Goal: Information Seeking & Learning: Learn about a topic

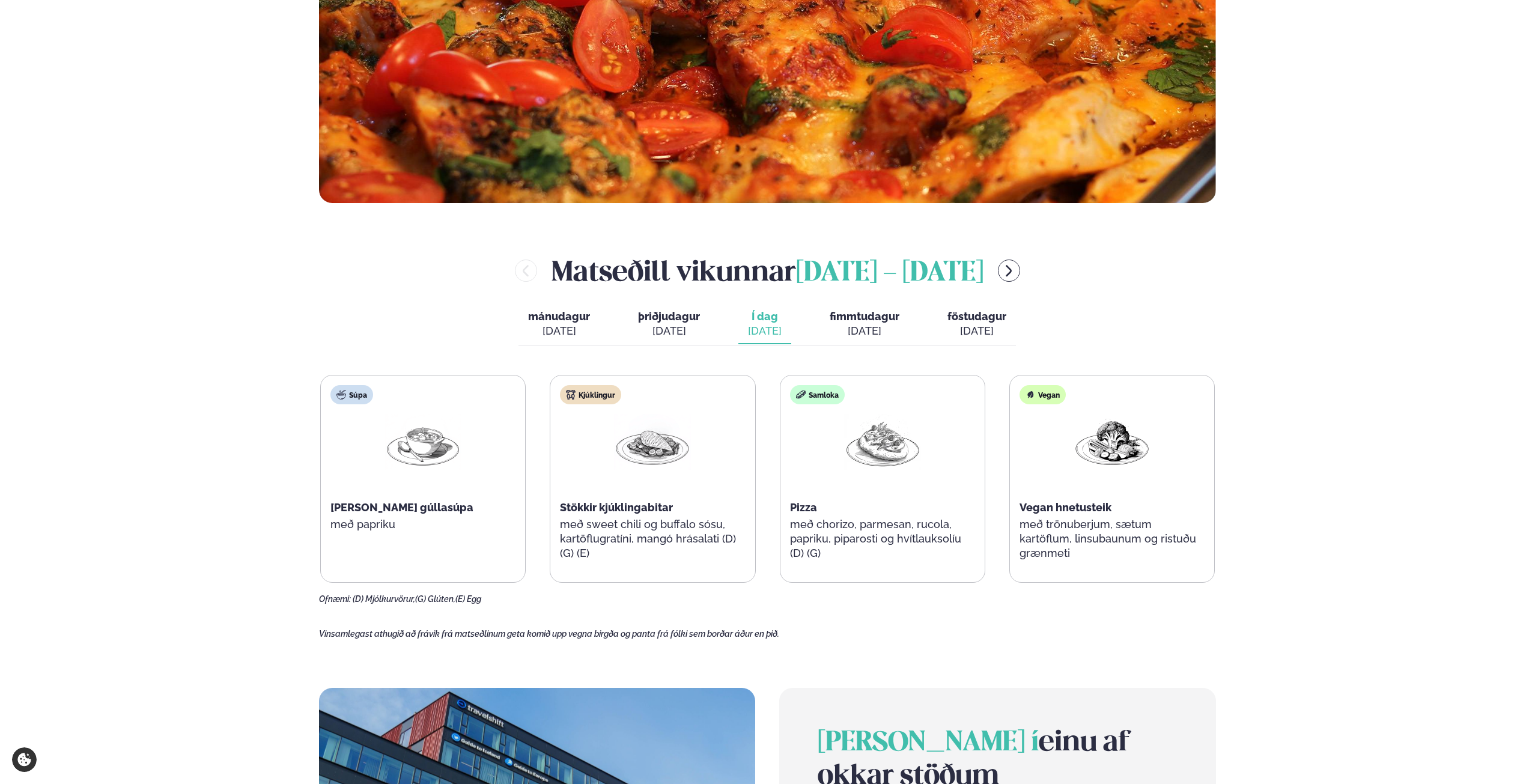
scroll to position [481, 0]
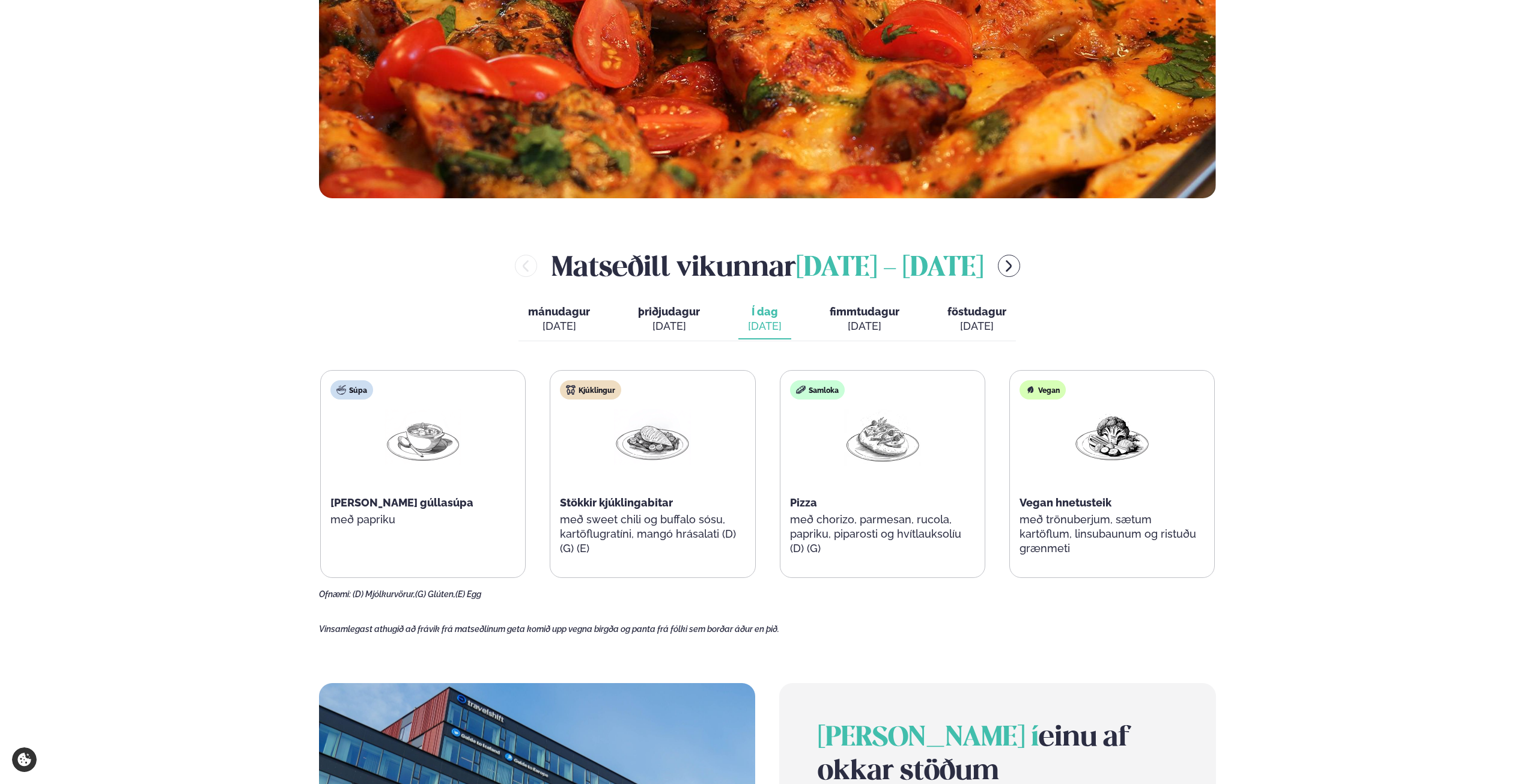
click at [616, 503] on div "Kjúklingur Stökkir kjúklingabitar með sweet chili og buffalo sósu, kartöflugrat…" at bounding box center [653, 474] width 204 height 206
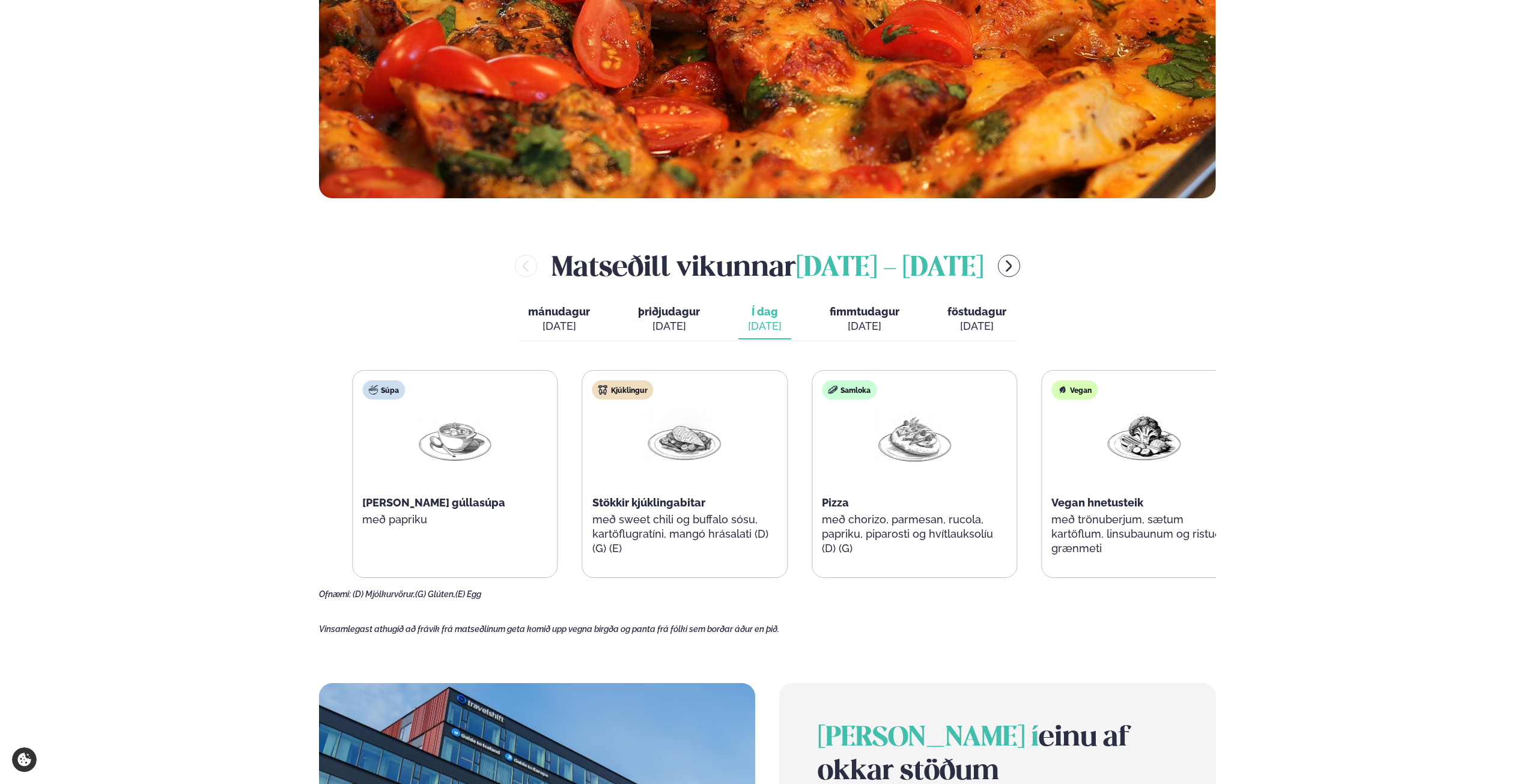
click at [678, 539] on p "með sweet chili og buffalo sósu, kartöflugratíni, mangó hrásalati (D) (G) (E)" at bounding box center [685, 534] width 185 height 43
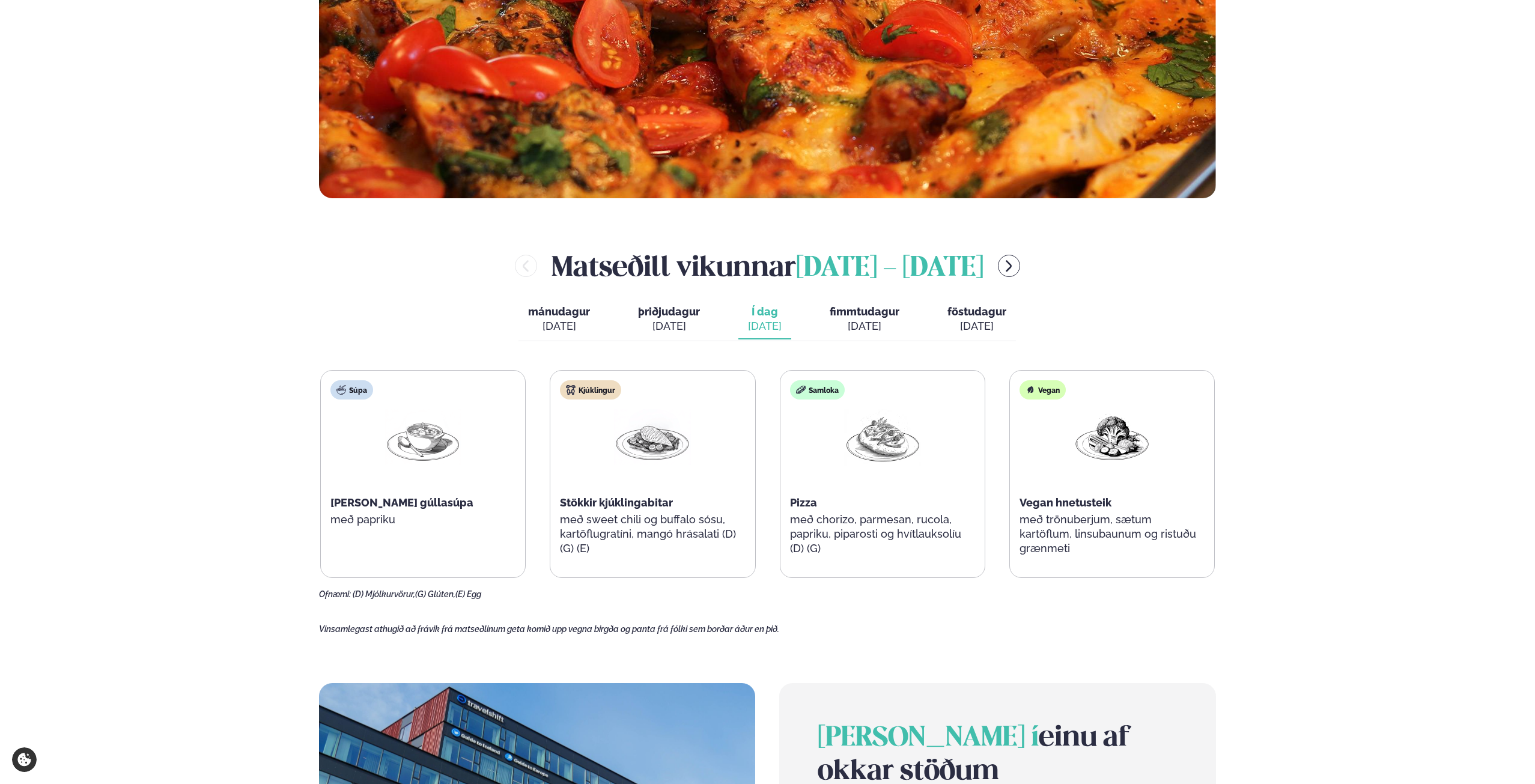
click at [618, 516] on p "með sweet chili og buffalo sósu, kartöflugratíni, mangó hrásalati (D) (G) (E)" at bounding box center [652, 534] width 185 height 43
click at [868, 321] on div "[DATE]" at bounding box center [865, 326] width 70 height 14
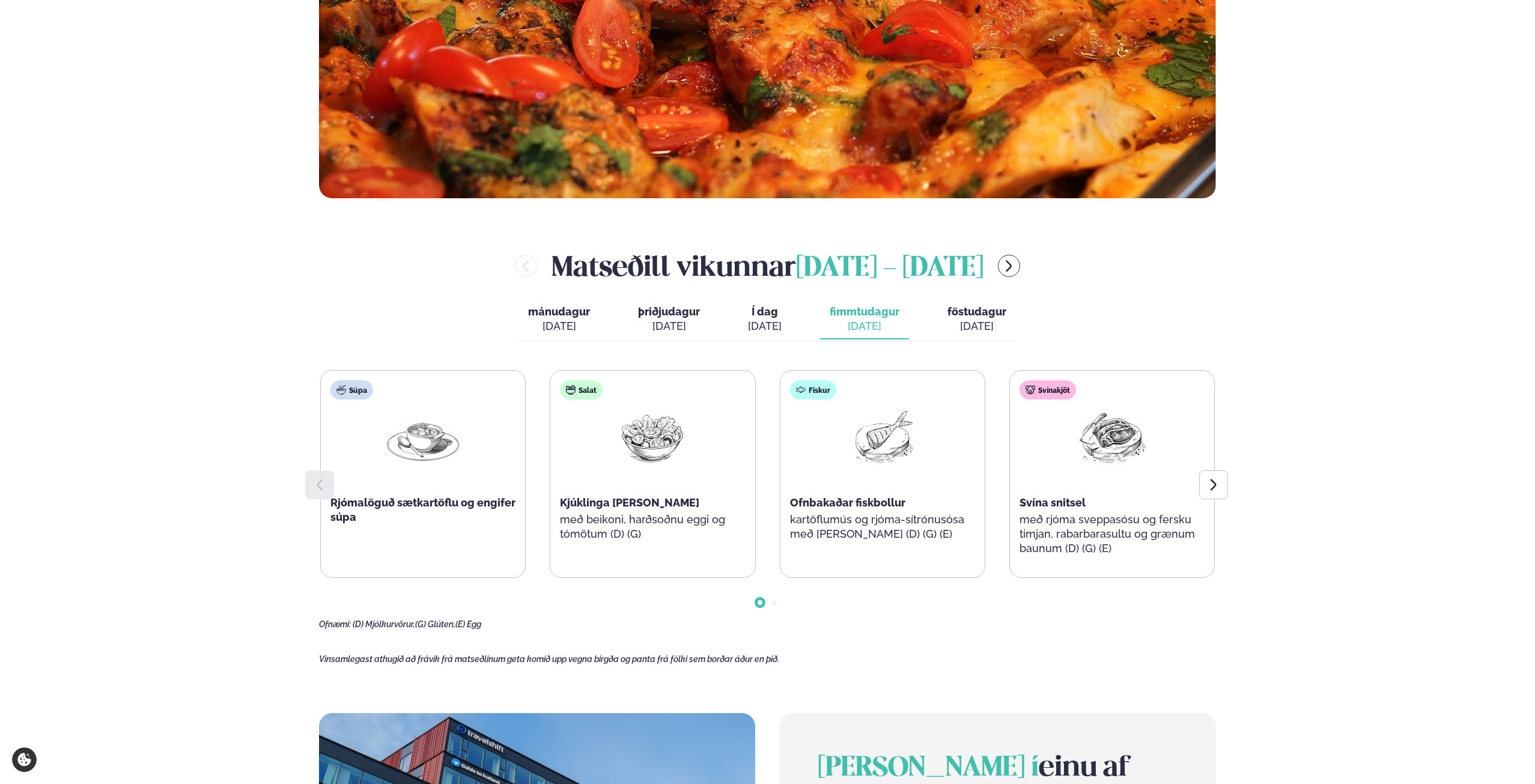
click at [970, 327] on div "[DATE]" at bounding box center [977, 326] width 59 height 14
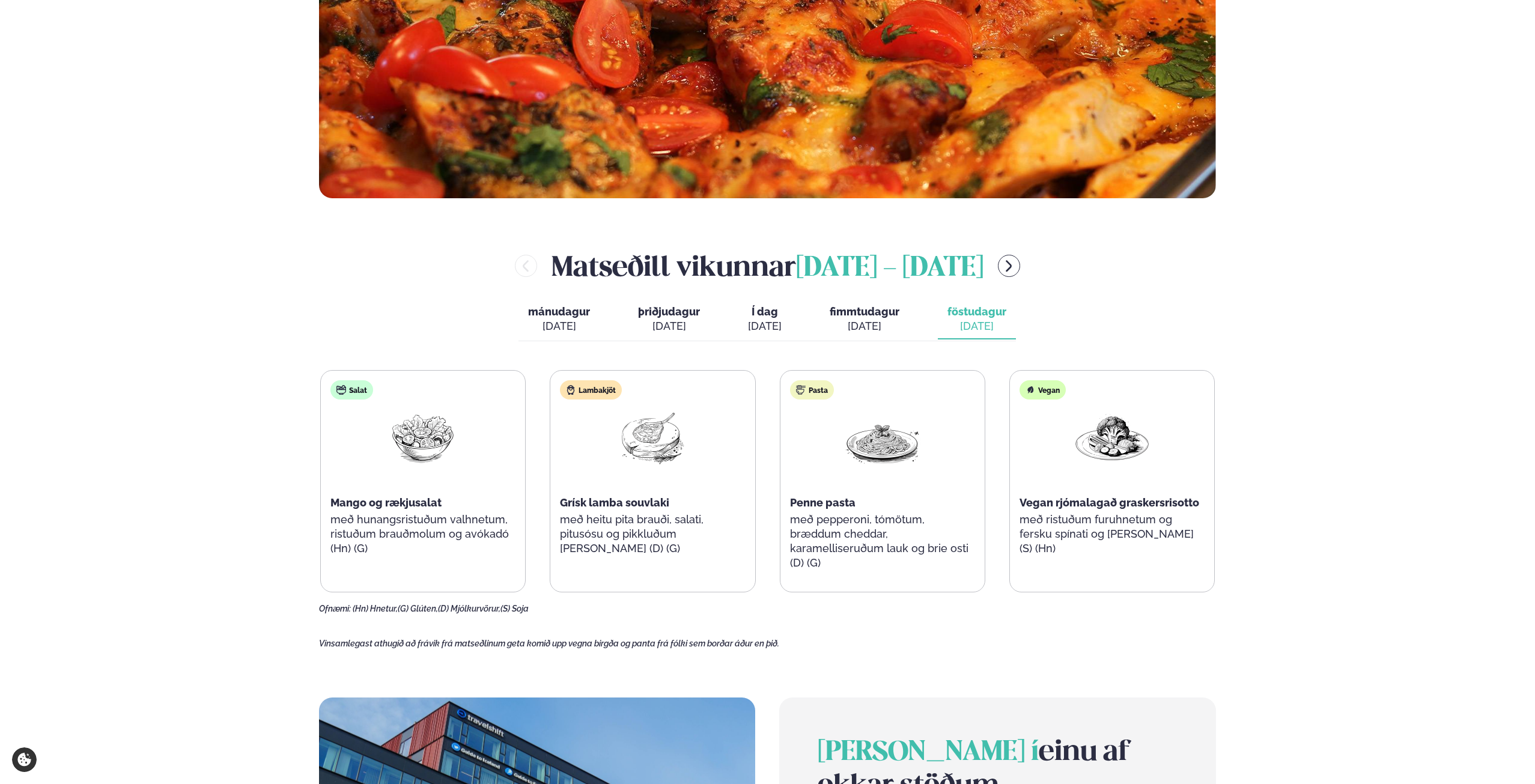
click at [775, 323] on div "[DATE]" at bounding box center [765, 326] width 34 height 14
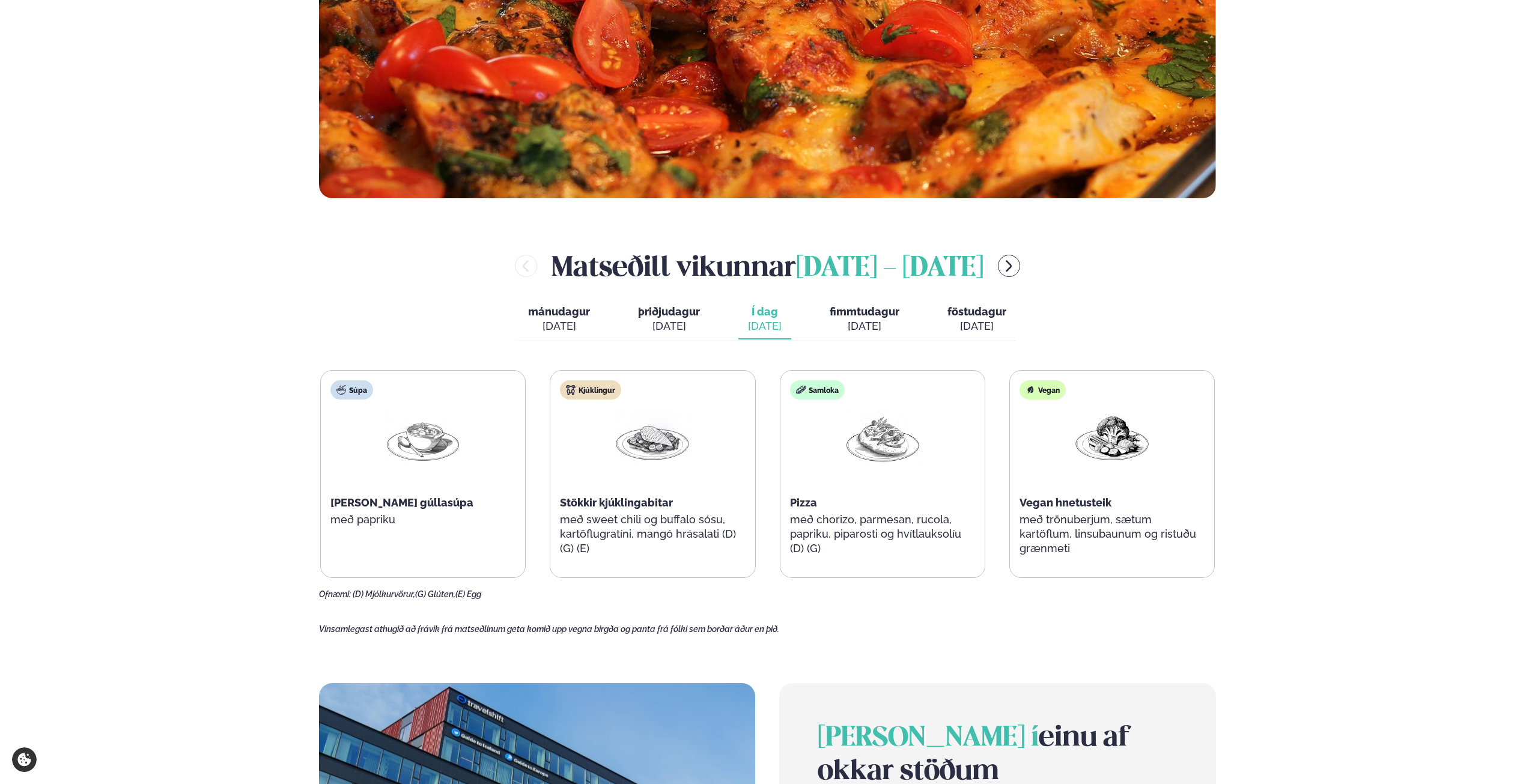
click at [1296, 521] on div "Þjónusta Hádegismatur fyrir fyrirtæki Fyrirtækja veitingar Einkapartý Matseðill…" at bounding box center [768, 561] width 1535 height 2083
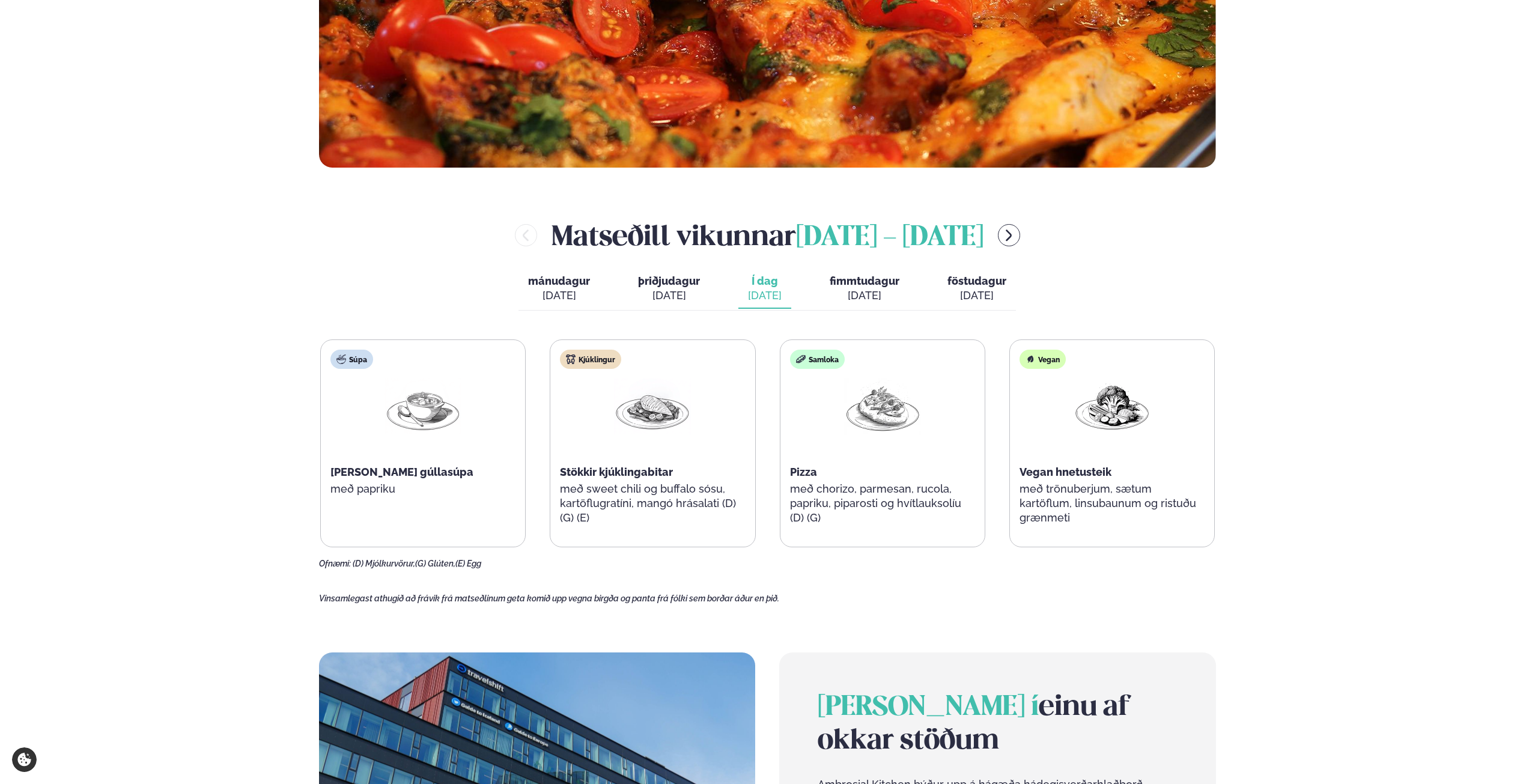
scroll to position [541, 0]
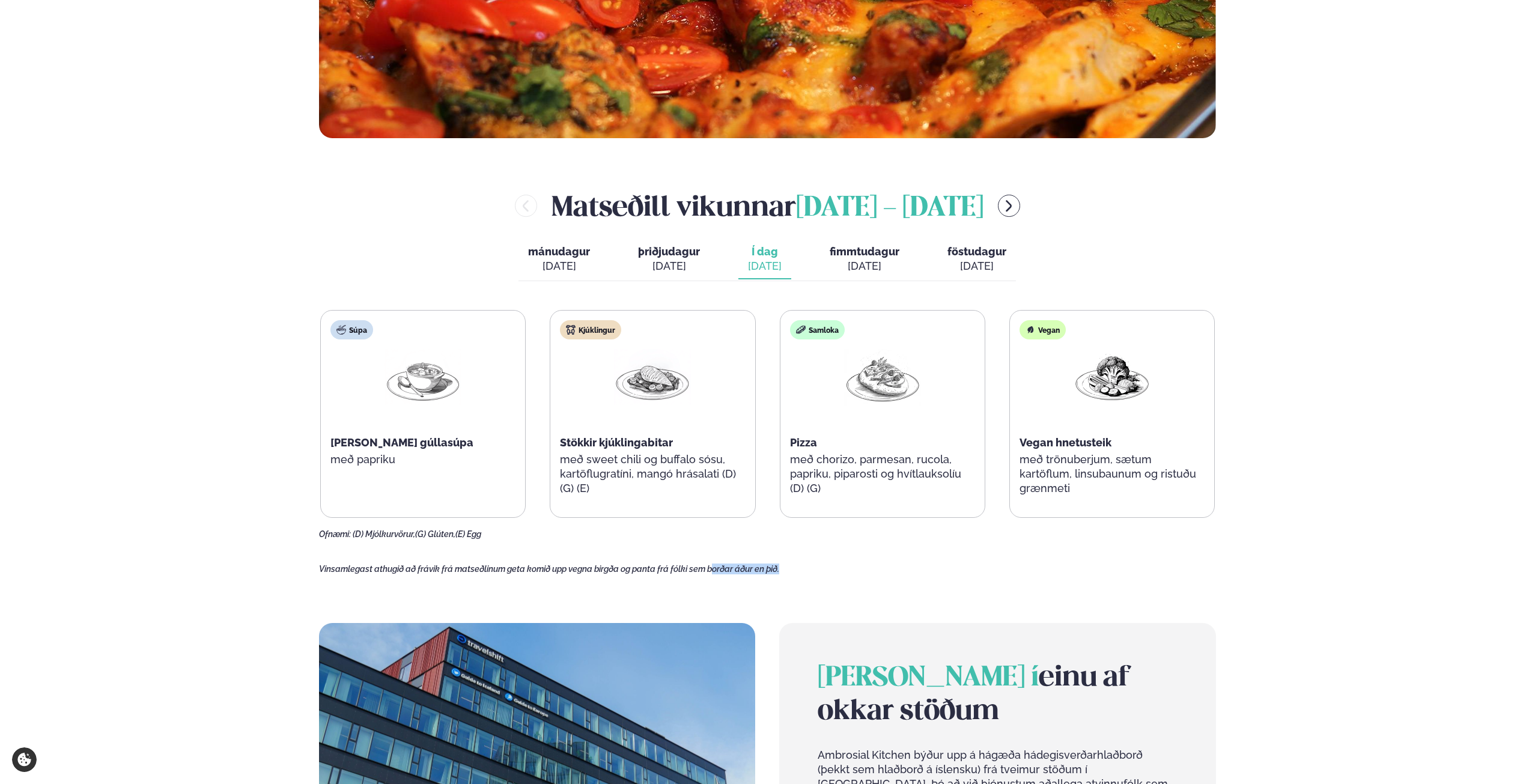
drag, startPoint x: 717, startPoint y: 568, endPoint x: 797, endPoint y: 571, distance: 80.1
click at [797, 571] on p "Vinsamlegast athugið að frávik frá matseðlinum geta komið upp vegna birgða og p…" at bounding box center [768, 569] width 897 height 11
click at [805, 570] on p "Vinsamlegast athugið að frávik frá matseðlinum geta komið upp vegna birgða og p…" at bounding box center [768, 569] width 897 height 11
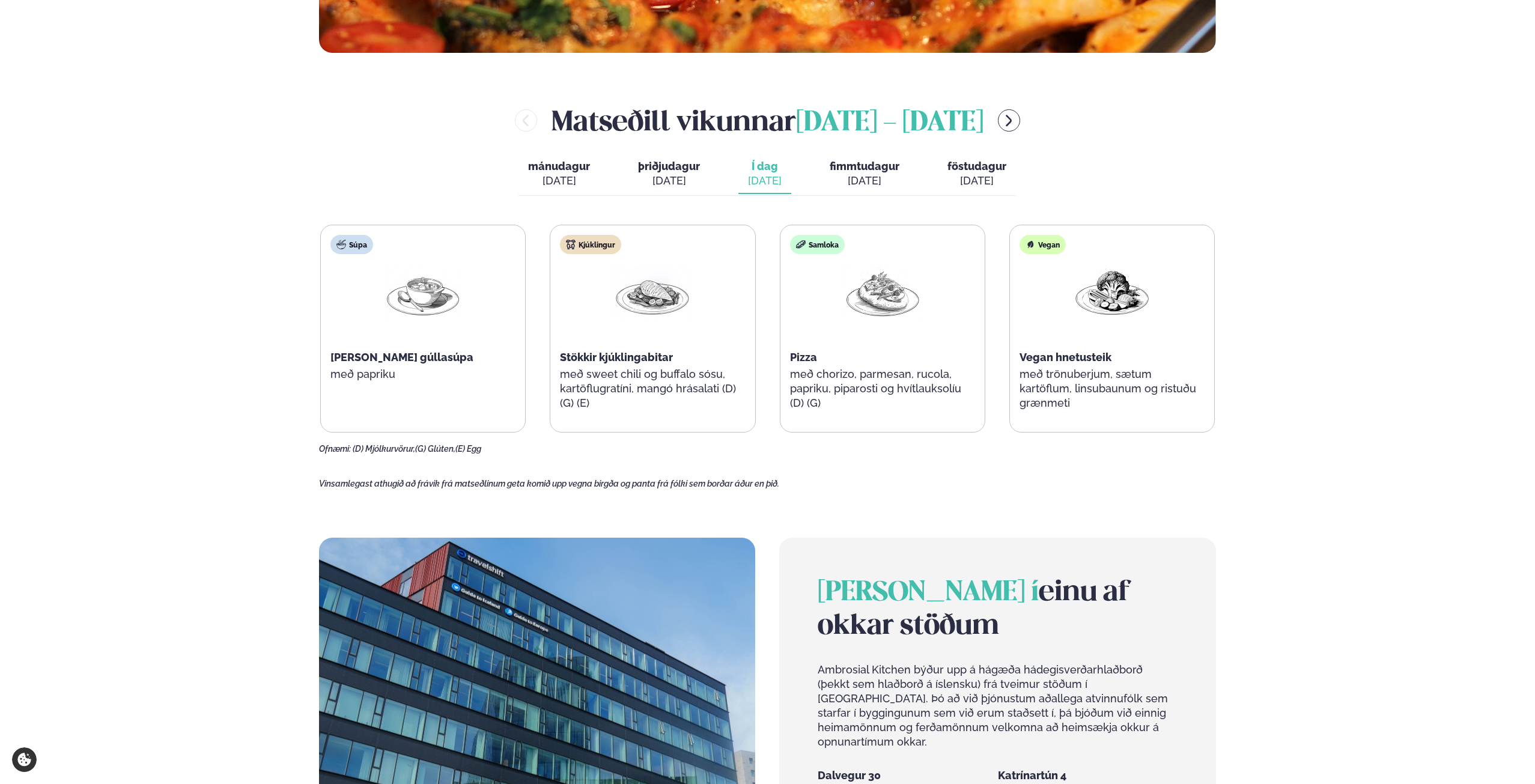
scroll to position [660, 0]
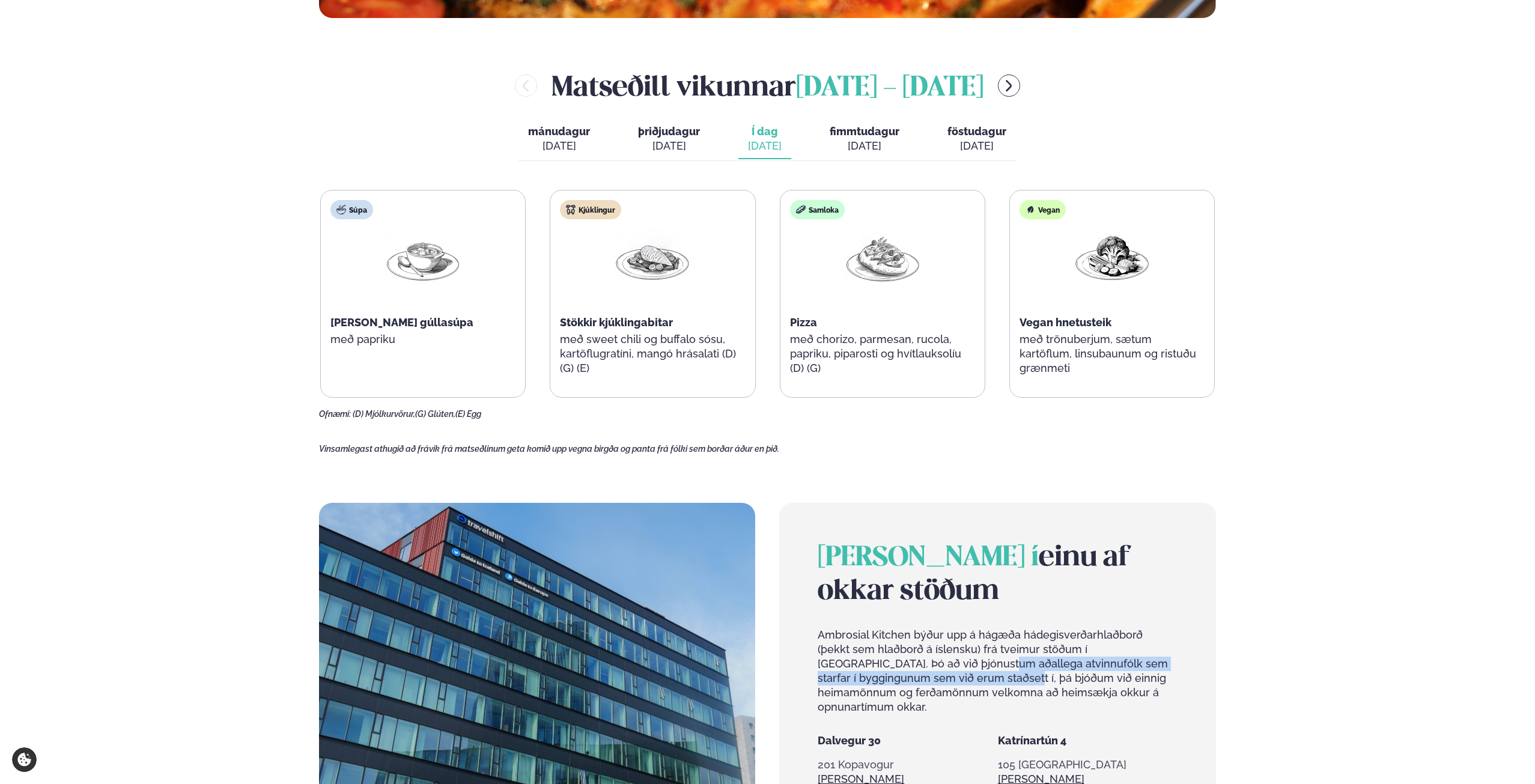
drag, startPoint x: 915, startPoint y: 683, endPoint x: 900, endPoint y: 661, distance: 26.6
click at [900, 661] on p "Ambrosial Kitchen býður upp á hágæða hádegisverðarhlaðborð (þekkt sem hlaðborð …" at bounding box center [997, 671] width 359 height 87
click at [889, 655] on p "Ambrosial Kitchen býður upp á hágæða hádegisverðarhlaðborð (þekkt sem hlaðborð …" at bounding box center [997, 671] width 359 height 87
drag, startPoint x: 873, startPoint y: 650, endPoint x: 973, endPoint y: 681, distance: 104.7
click at [973, 681] on p "Ambrosial Kitchen býður upp á hágæða hádegisverðarhlaðborð (þekkt sem hlaðborð …" at bounding box center [997, 671] width 359 height 87
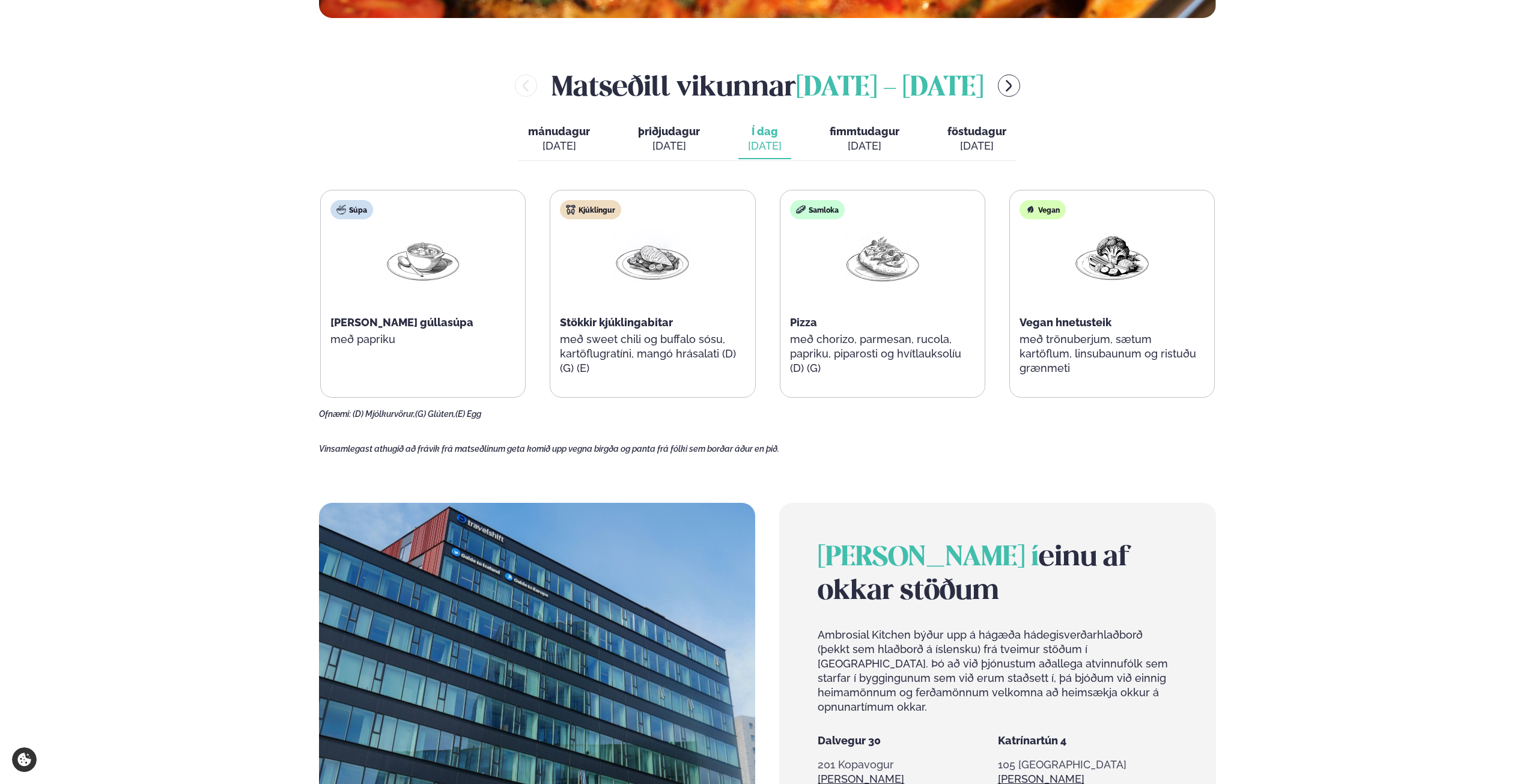
click at [998, 690] on p "Ambrosial Kitchen býður upp á hágæða hádegisverðarhlaðborð (þekkt sem hlaðborð …" at bounding box center [997, 671] width 359 height 87
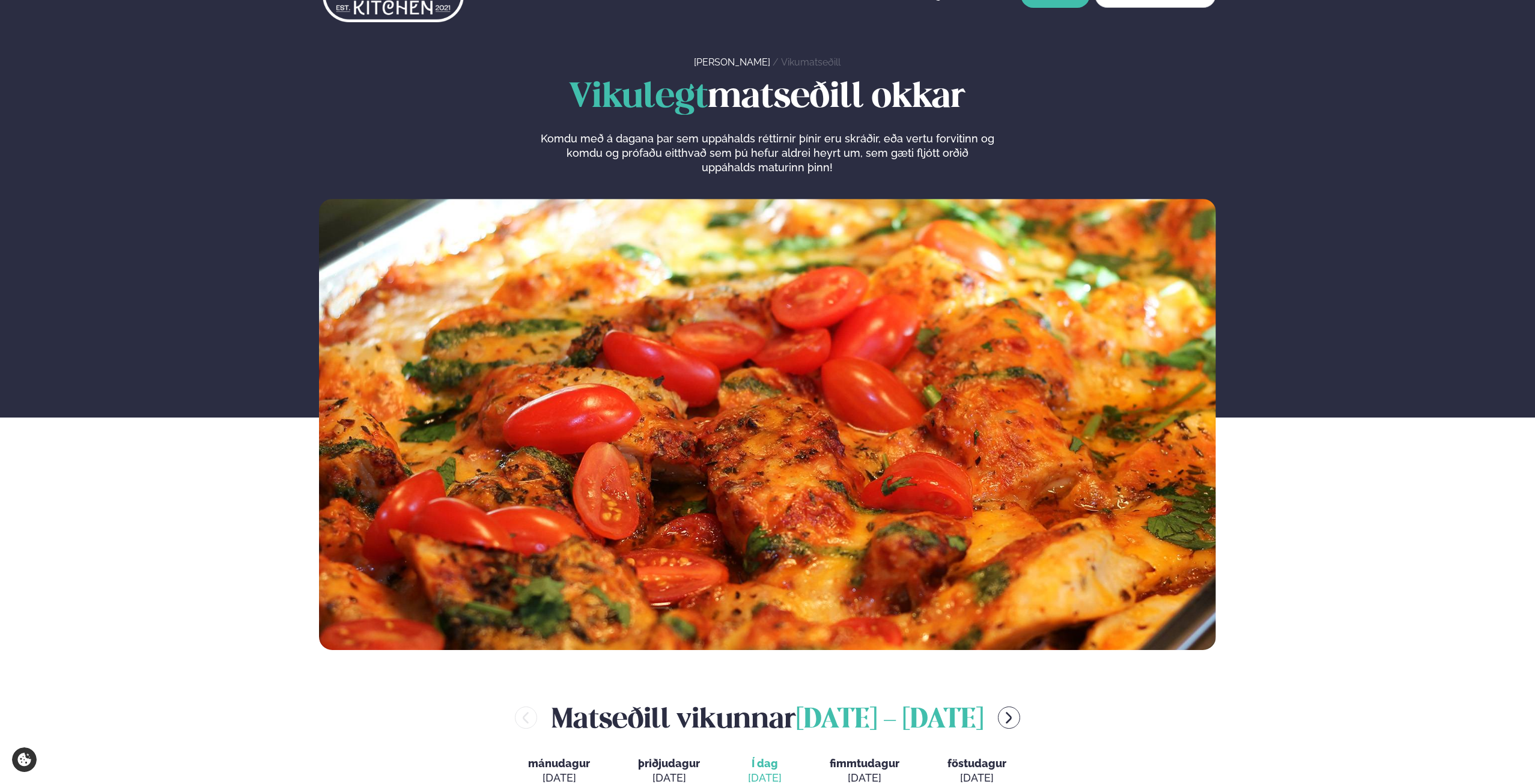
scroll to position [0, 0]
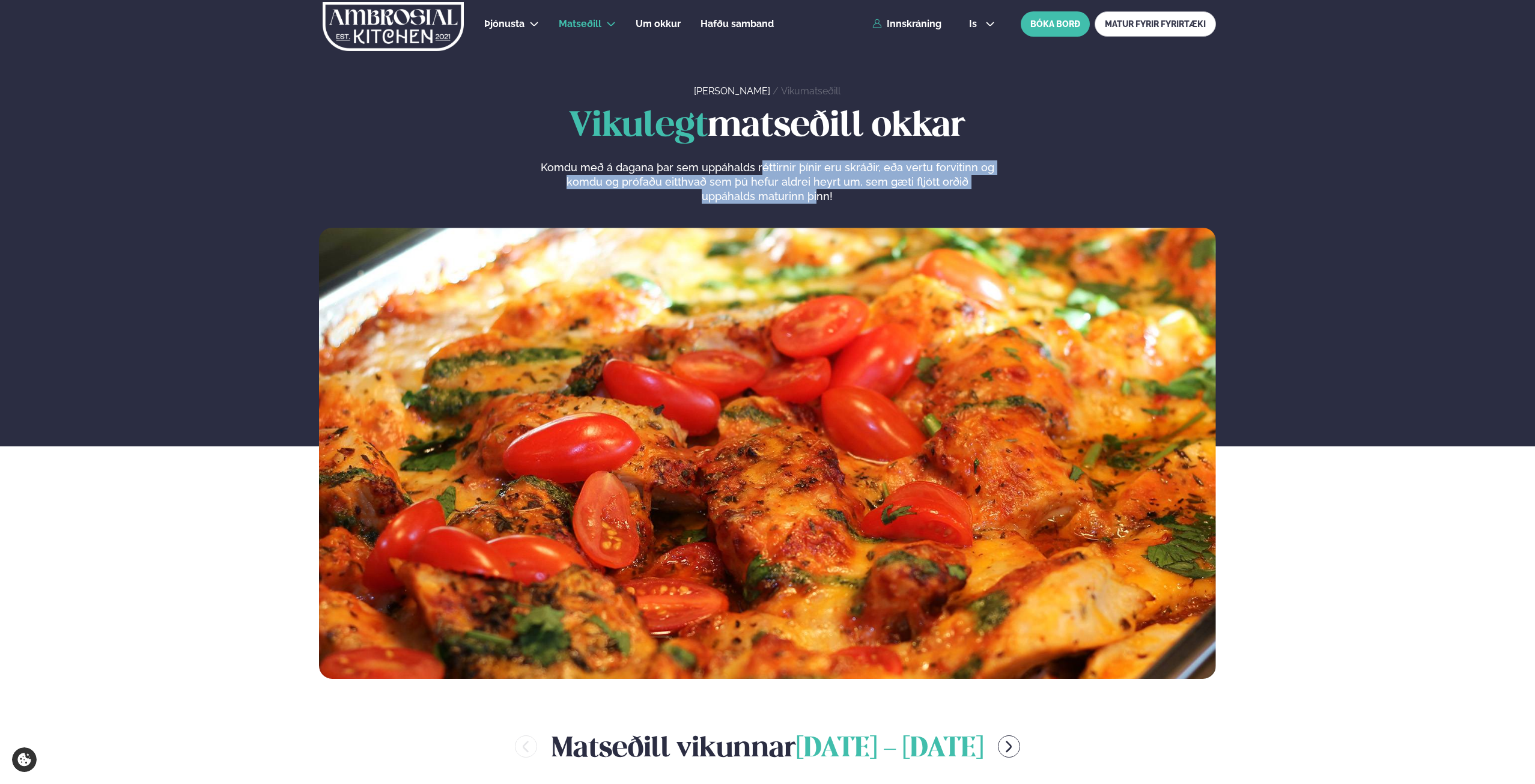
drag, startPoint x: 789, startPoint y: 190, endPoint x: 748, endPoint y: 164, distance: 48.5
click at [759, 166] on p "Komdu með á dagana þar sem uppáhalds réttirnir þínir eru skráðir, eða vertu for…" at bounding box center [768, 182] width 454 height 43
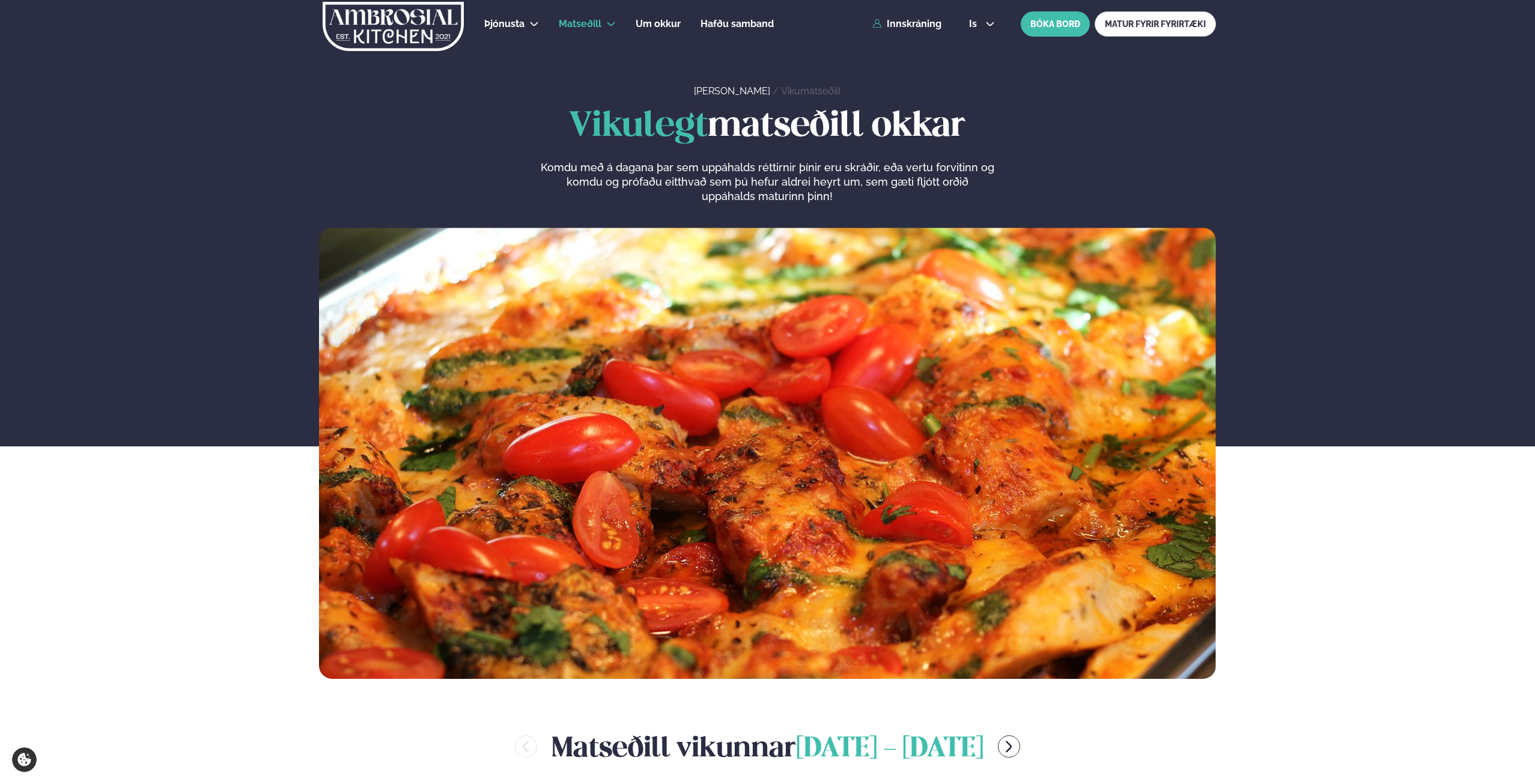
click at [742, 164] on p "Komdu með á dagana þar sem uppáhalds réttirnir þínir eru skráðir, eða vertu for…" at bounding box center [768, 182] width 454 height 43
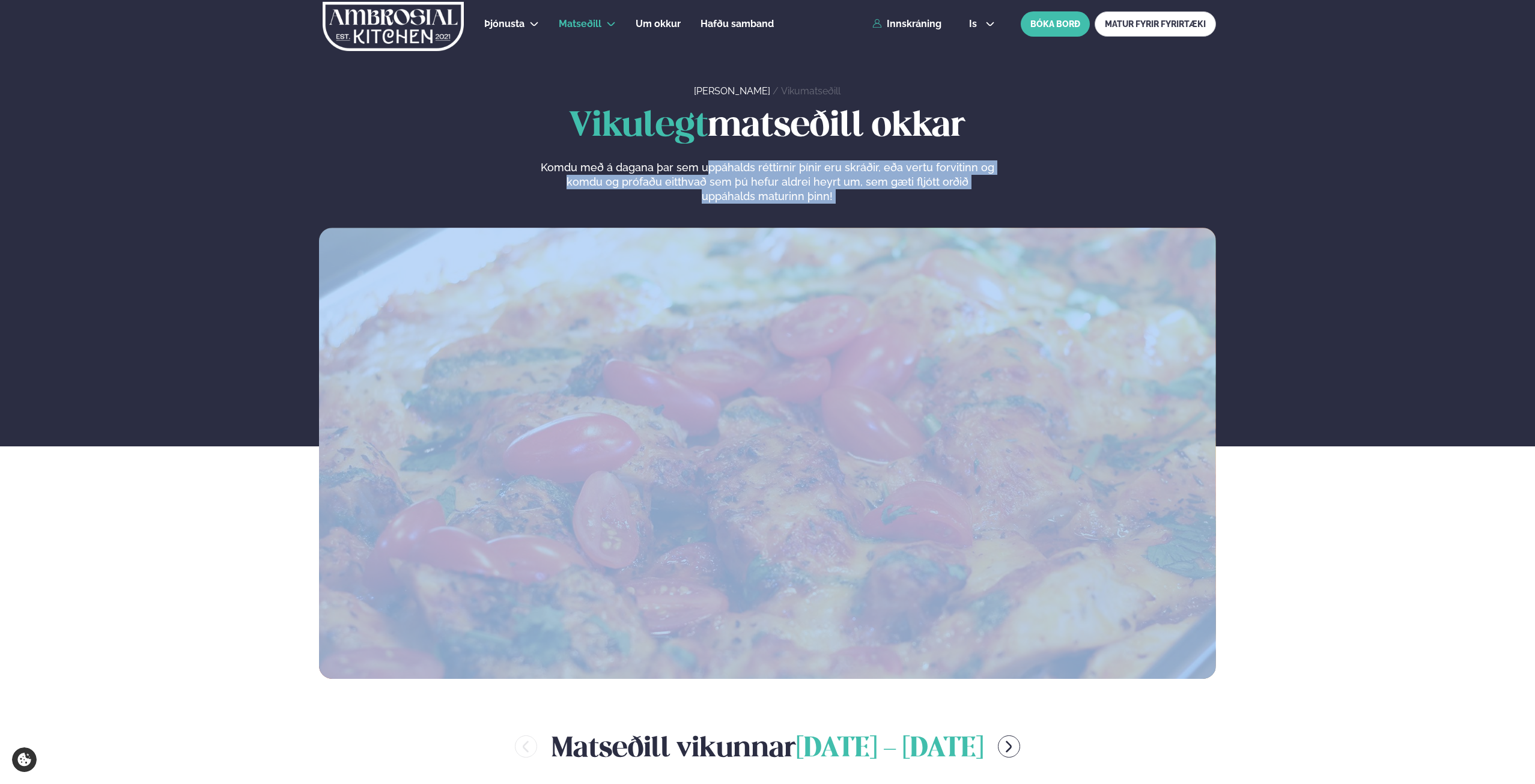
drag, startPoint x: 727, startPoint y: 169, endPoint x: 834, endPoint y: 223, distance: 119.9
click at [834, 223] on div "Vikulegt matseðill okkar Komdu með á dagana þar sem uppáhalds réttirnir þínir e…" at bounding box center [768, 393] width 969 height 571
click at [848, 223] on div "Vikulegt matseðill okkar Komdu með á dagana þar sem uppáhalds réttirnir þínir e…" at bounding box center [768, 393] width 969 height 571
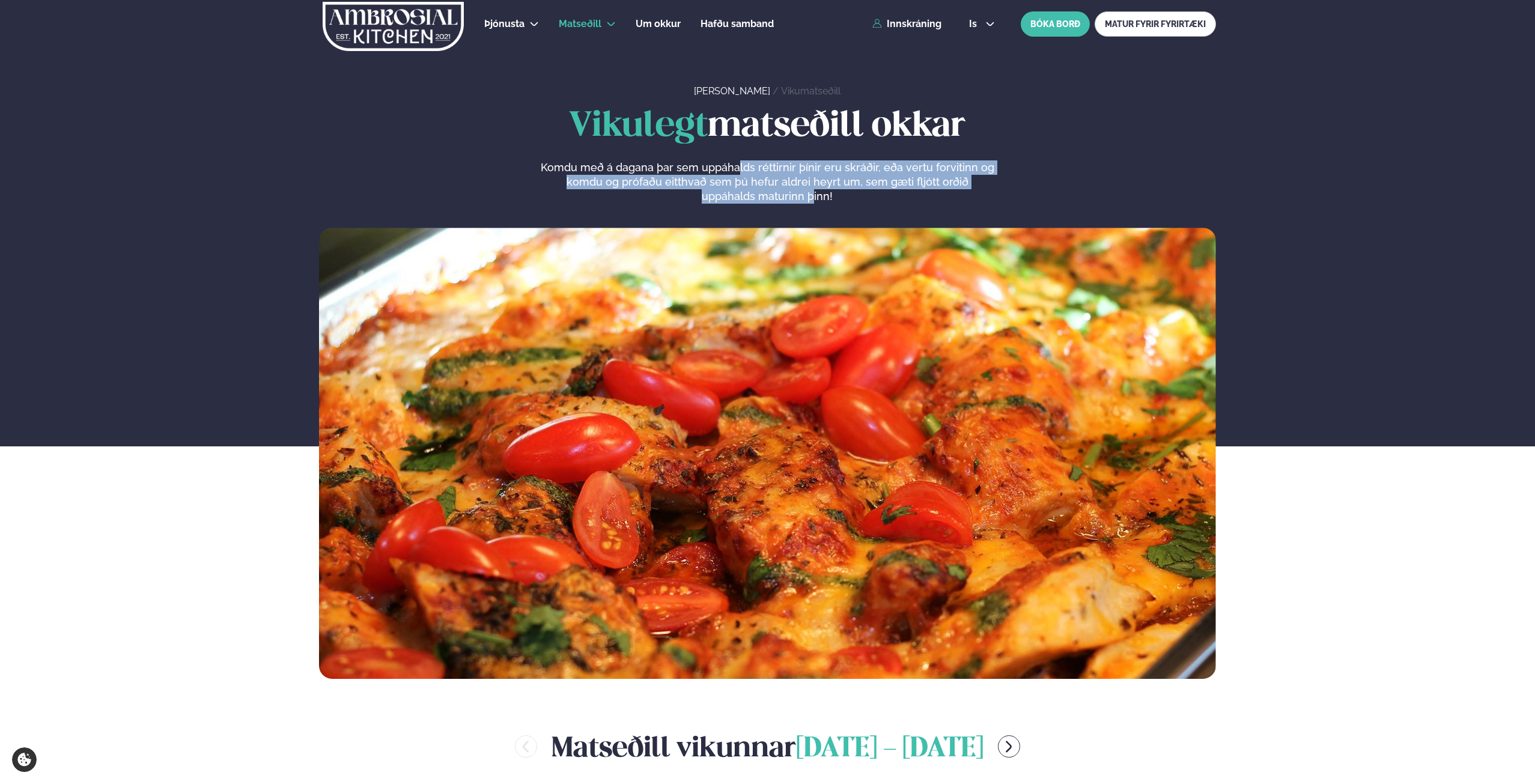
drag, startPoint x: 777, startPoint y: 187, endPoint x: 731, endPoint y: 171, distance: 48.7
click at [736, 171] on p "Komdu með á dagana þar sem uppáhalds réttirnir þínir eru skráðir, eða vertu for…" at bounding box center [768, 182] width 454 height 43
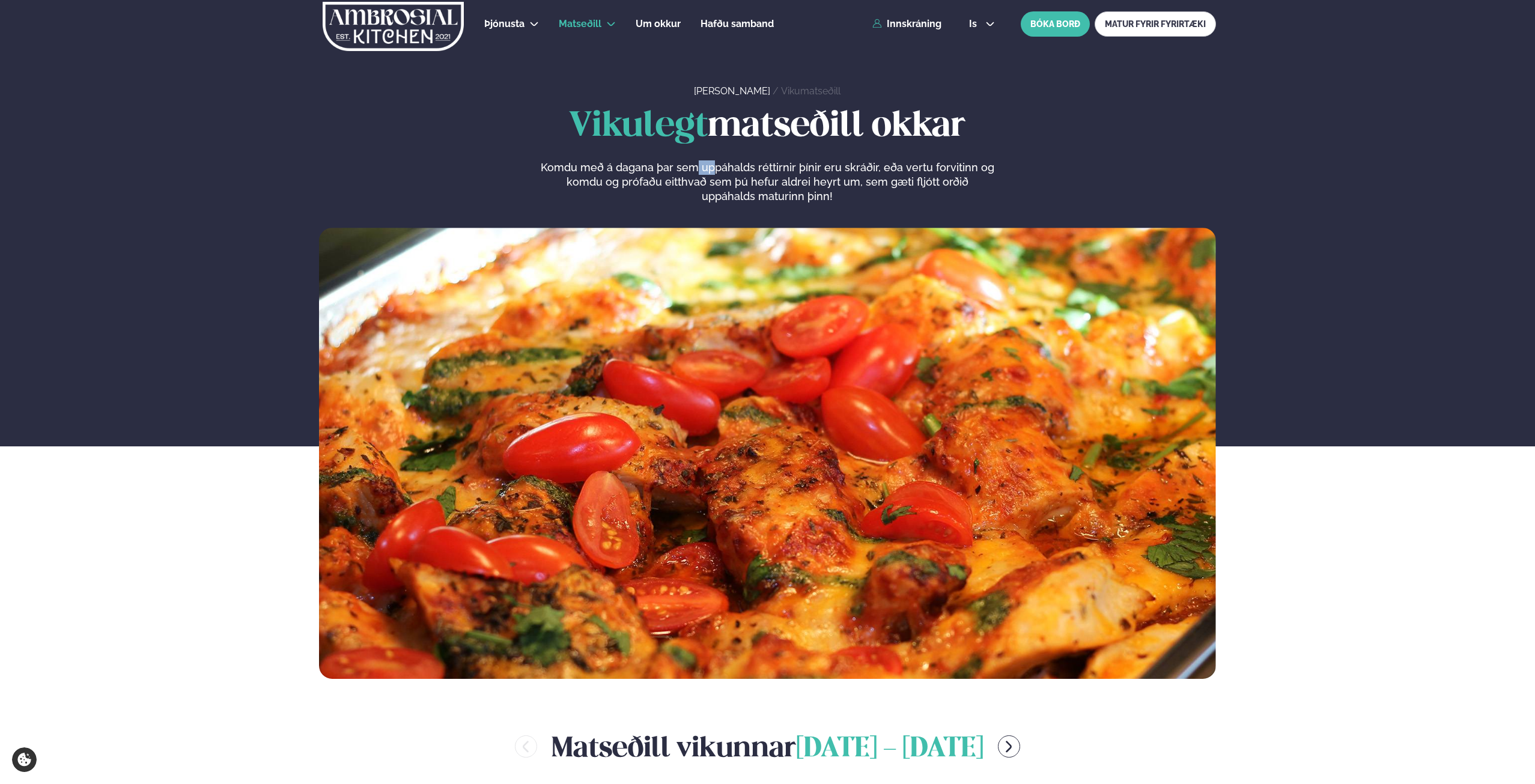
click at [699, 171] on p "Komdu með á dagana þar sem uppáhalds réttirnir þínir eru skráðir, eða vertu for…" at bounding box center [768, 182] width 454 height 43
click at [760, 206] on div "Vikulegt matseðill okkar Komdu með á dagana þar sem uppáhalds réttirnir þínir e…" at bounding box center [768, 393] width 969 height 571
drag, startPoint x: 762, startPoint y: 183, endPoint x: 747, endPoint y: 155, distance: 31.8
click at [747, 155] on div "Vikulegt matseðill okkar Komdu með á dagana þar sem uppáhalds réttirnir þínir e…" at bounding box center [768, 155] width 897 height 96
click at [709, 155] on div "Vikulegt matseðill okkar Komdu með á dagana þar sem uppáhalds réttirnir þínir e…" at bounding box center [768, 155] width 897 height 96
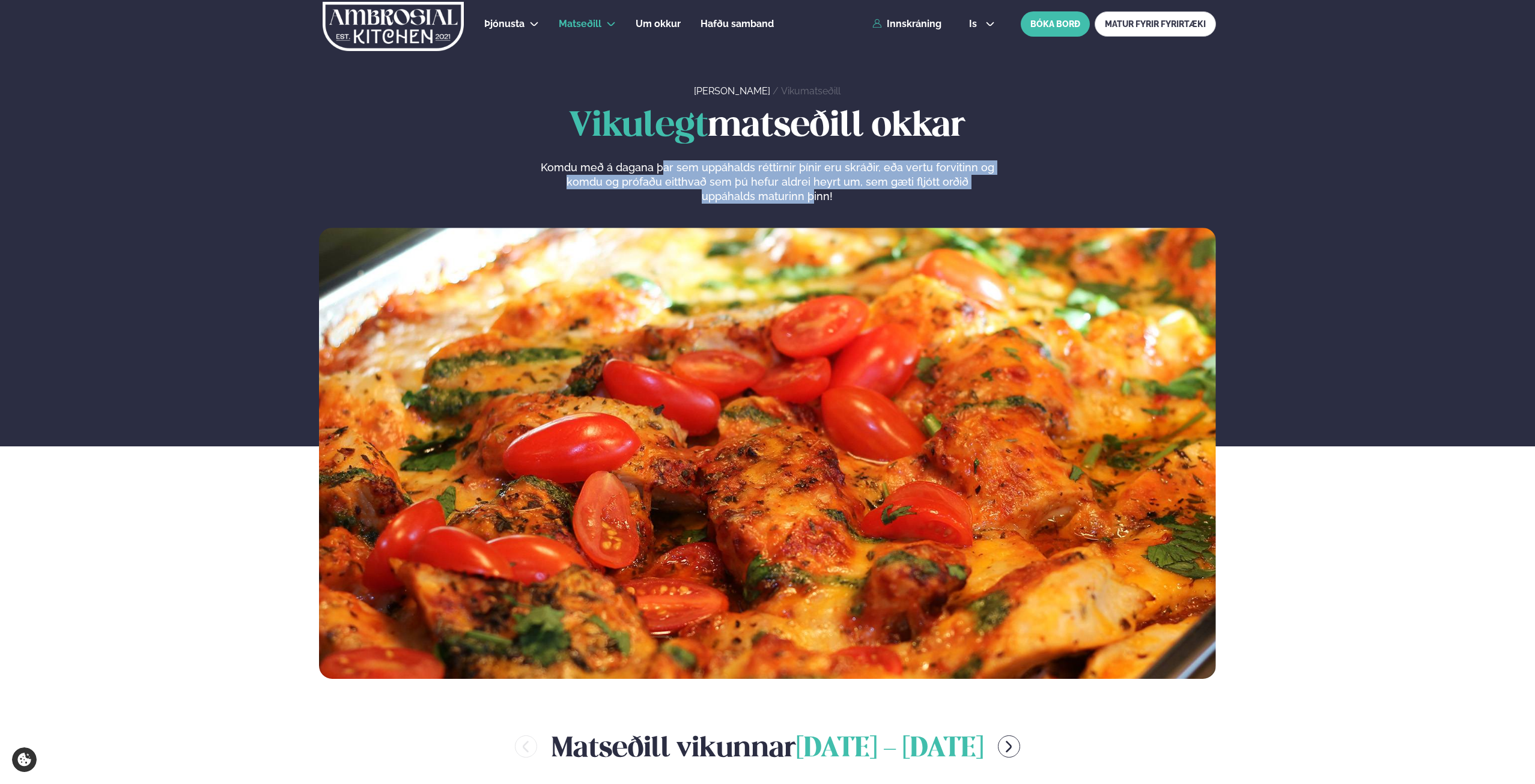
drag, startPoint x: 694, startPoint y: 170, endPoint x: 784, endPoint y: 199, distance: 94.6
click at [784, 199] on p "Komdu með á dagana þar sem uppáhalds réttirnir þínir eru skráðir, eða vertu for…" at bounding box center [768, 182] width 454 height 43
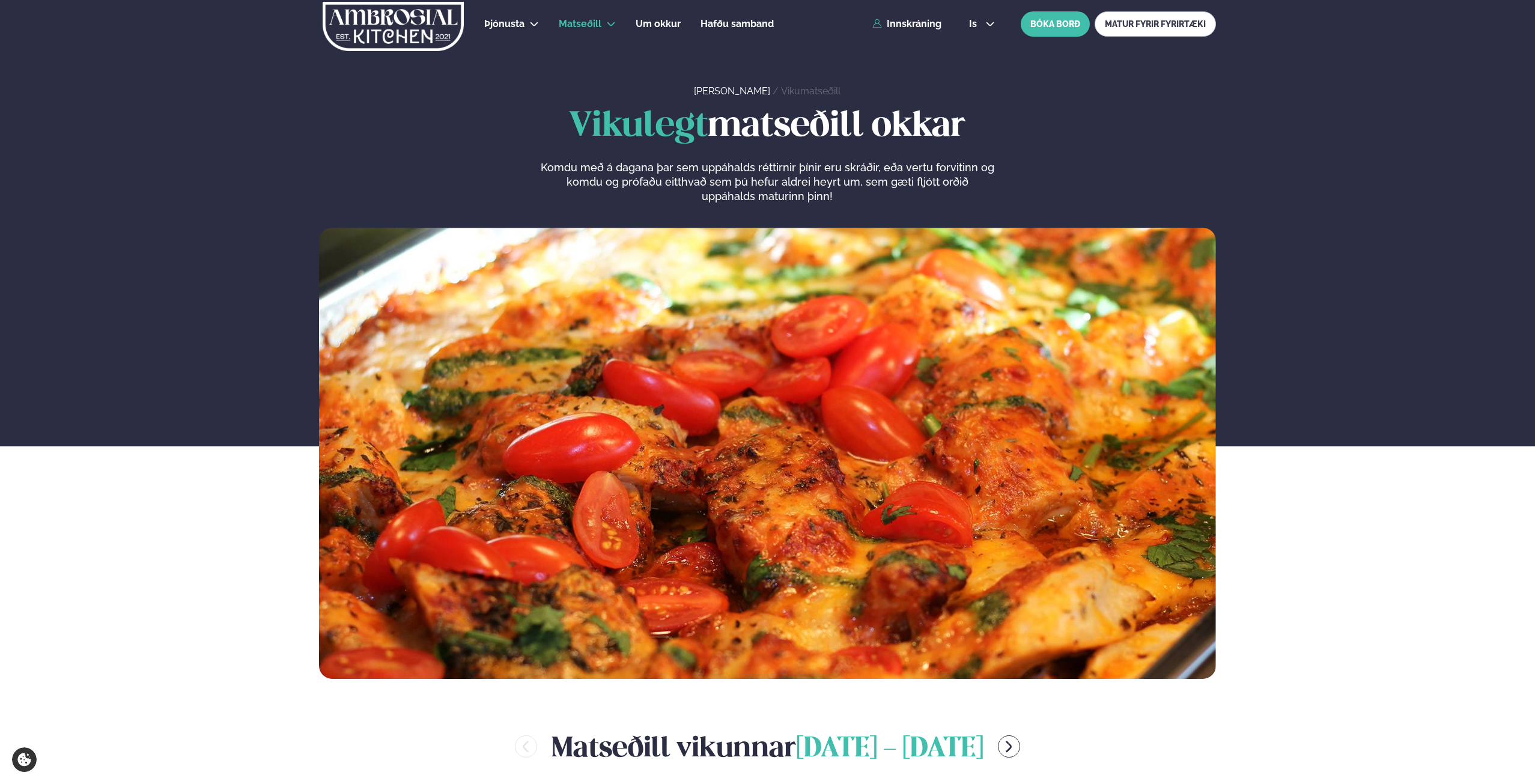
click at [796, 206] on div "Vikulegt matseðill okkar Komdu með á dagana þar sem uppáhalds réttirnir þínir e…" at bounding box center [768, 393] width 969 height 571
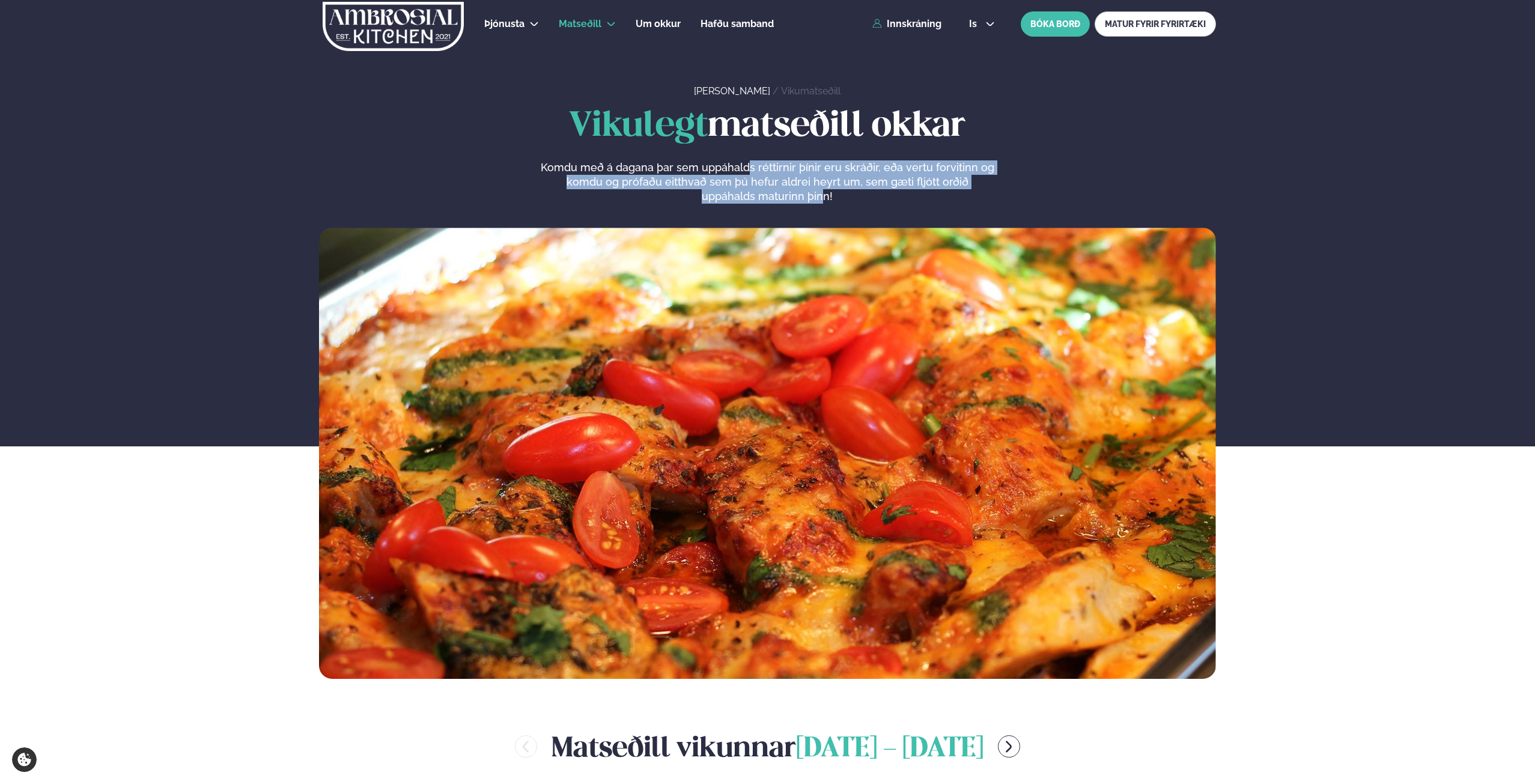
drag, startPoint x: 786, startPoint y: 181, endPoint x: 753, endPoint y: 151, distance: 44.6
click at [753, 151] on div "Vikulegt matseðill okkar Komdu með á dagana þar sem uppáhalds réttirnir þínir e…" at bounding box center [768, 155] width 897 height 96
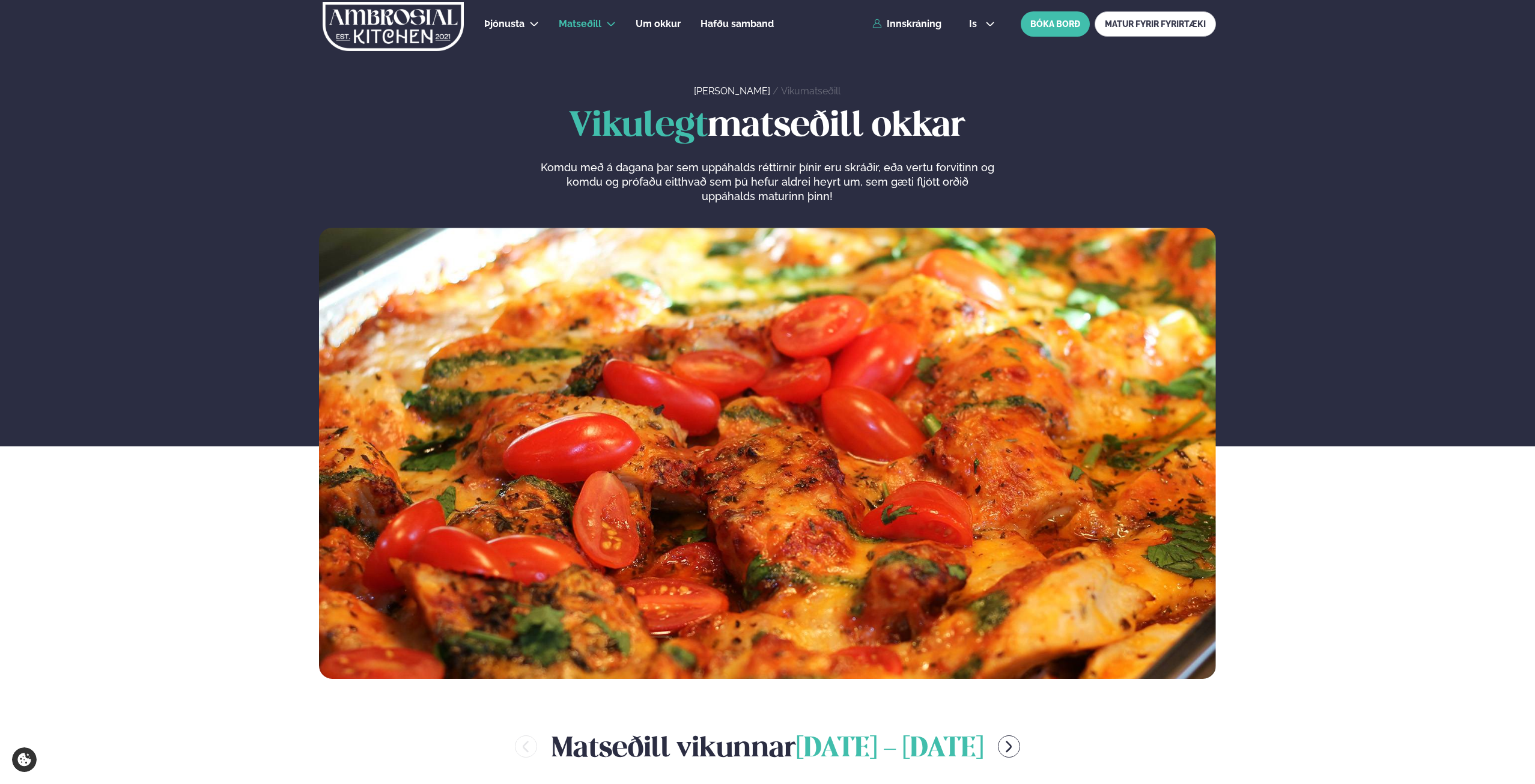
click at [720, 155] on div "Vikulegt matseðill okkar Komdu með á dagana þar sem uppáhalds réttirnir þínir e…" at bounding box center [768, 155] width 897 height 96
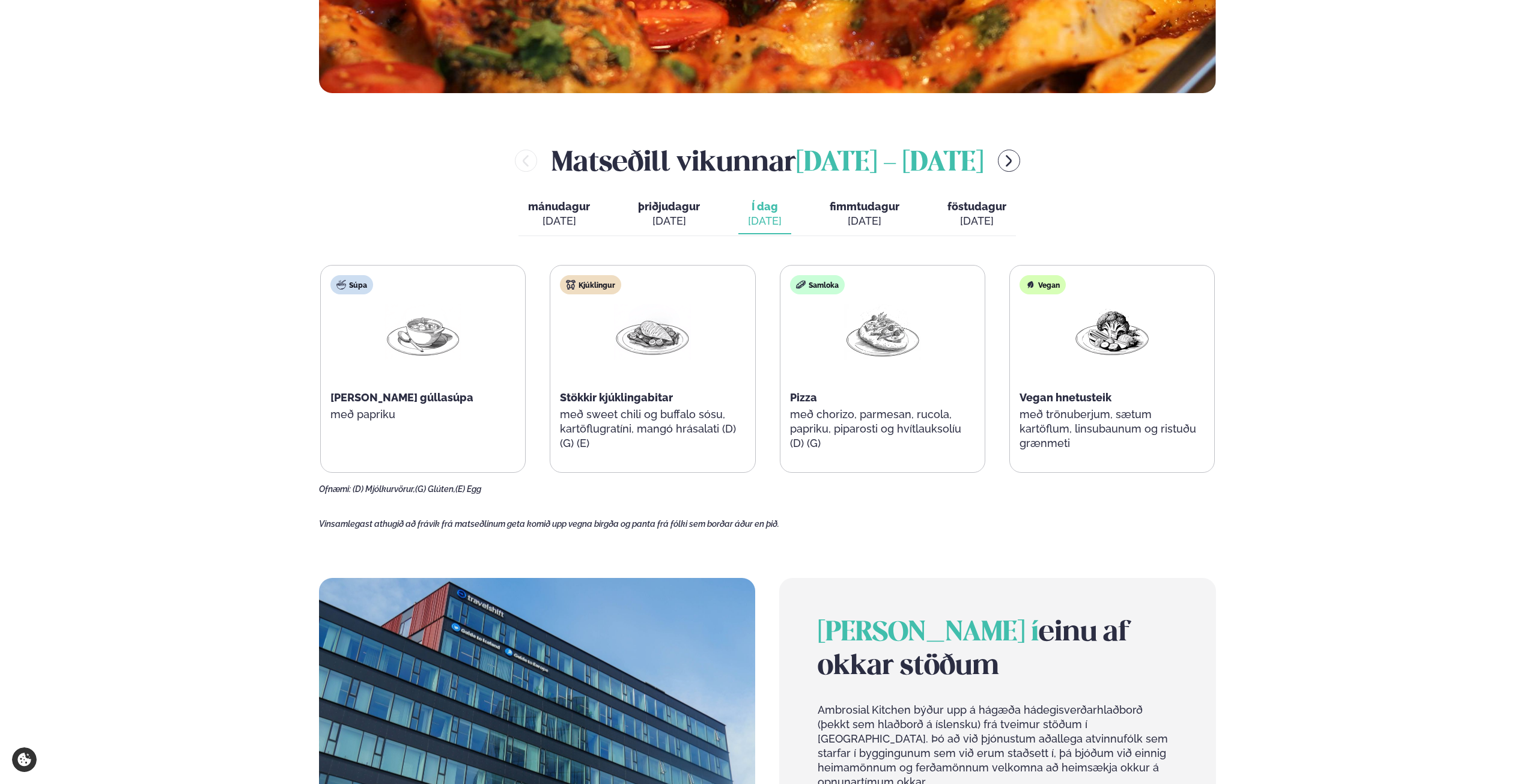
scroll to position [601, 0]
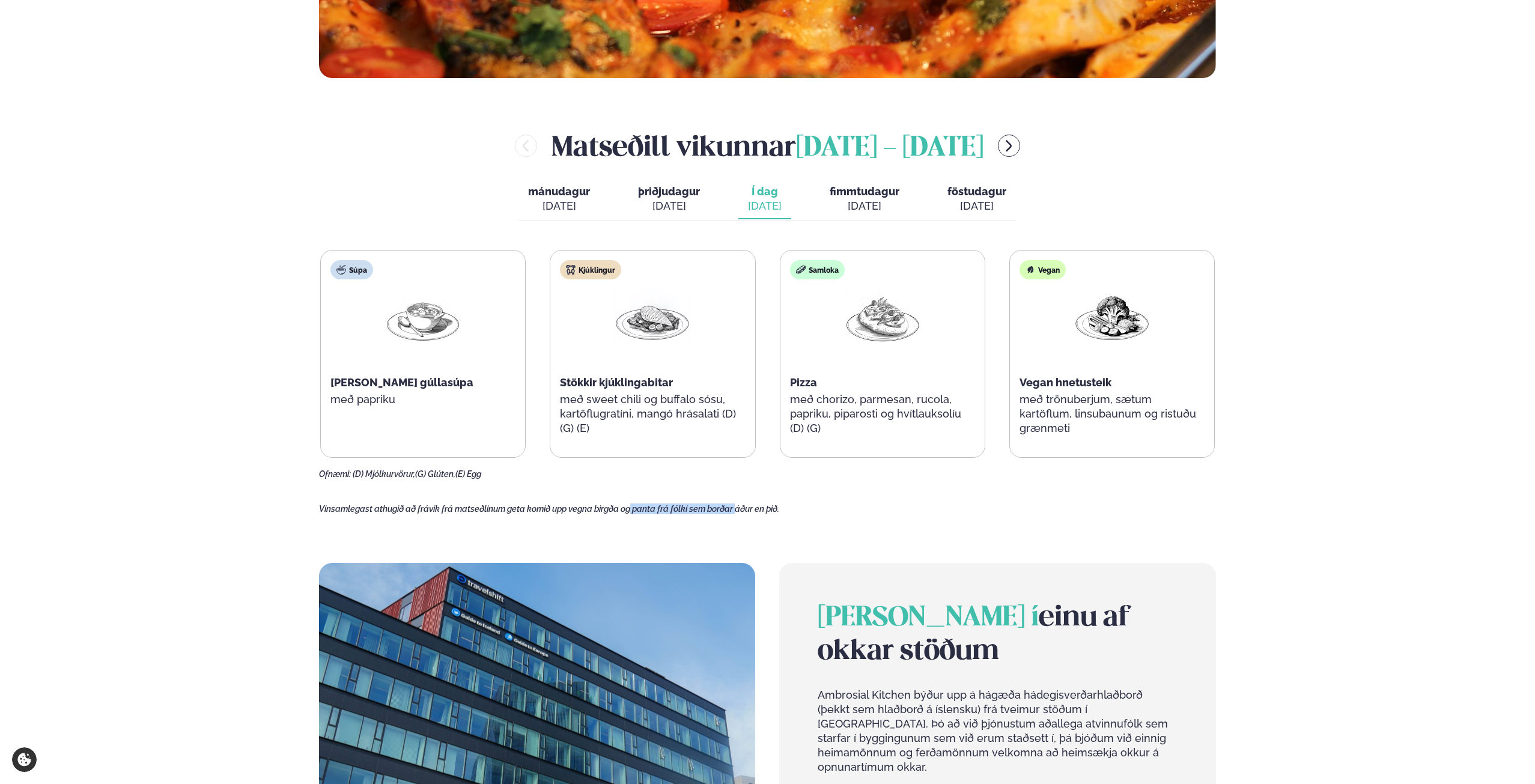
drag, startPoint x: 642, startPoint y: 513, endPoint x: 764, endPoint y: 513, distance: 122.0
click at [742, 517] on main "[PERSON_NAME] / Vikumatseðill Vikulegt matseðill okkar Komdu með á dagana þar s…" at bounding box center [768, 317] width 969 height 1836
click at [797, 516] on main "[PERSON_NAME] / Vikumatseðill Vikulegt matseðill okkar Komdu með á dagana þar s…" at bounding box center [768, 317] width 969 height 1836
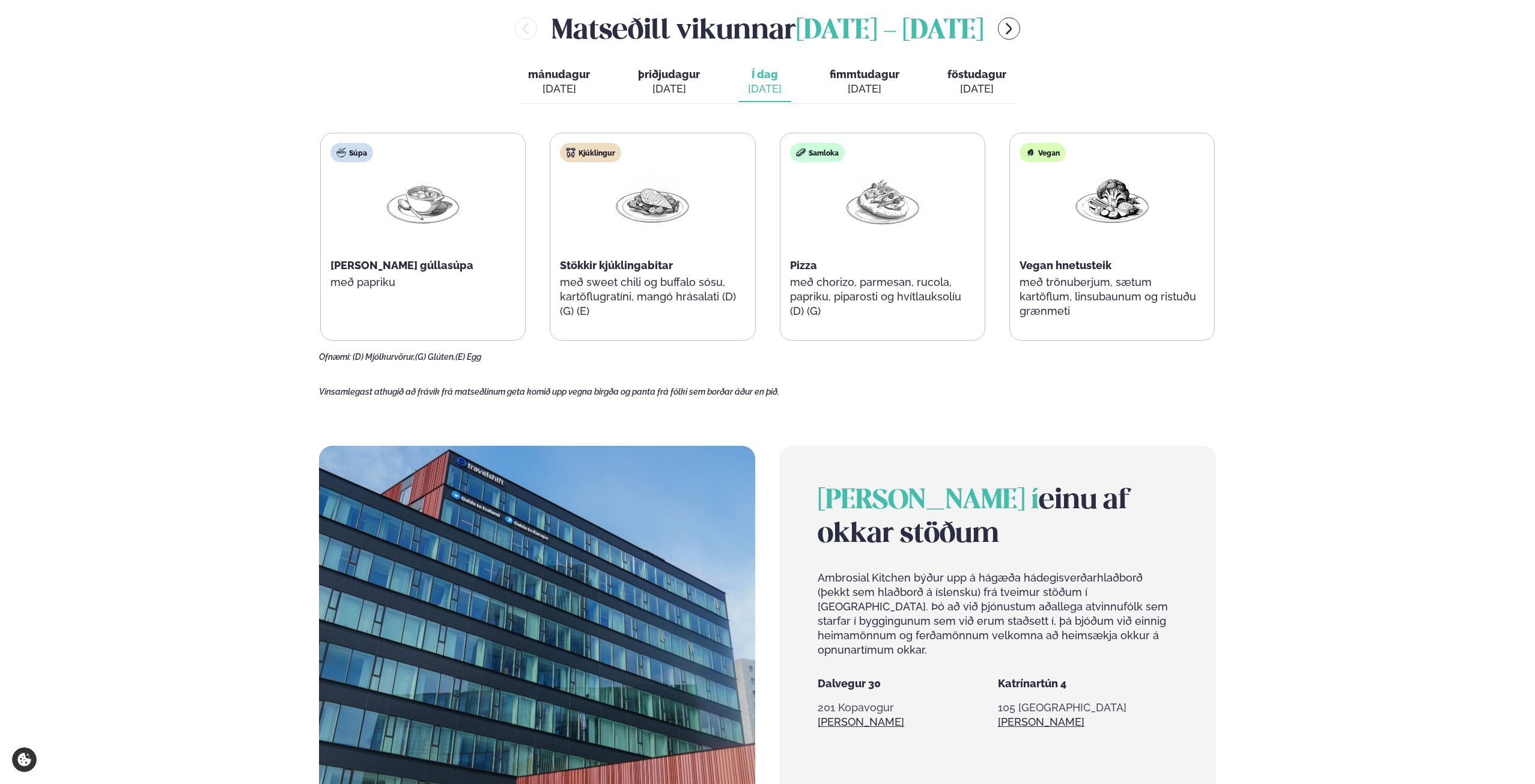
scroll to position [721, 0]
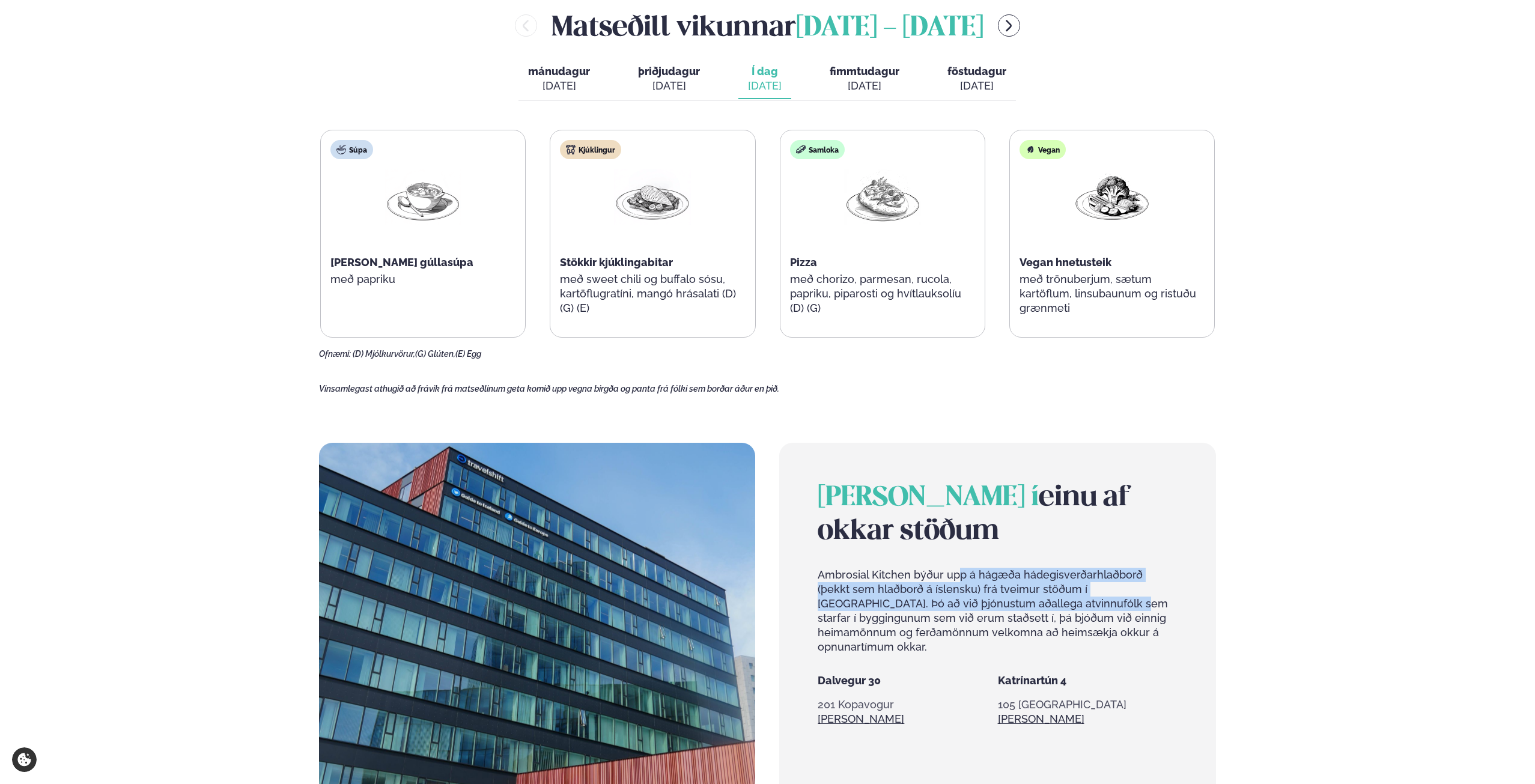
drag, startPoint x: 1021, startPoint y: 603, endPoint x: 960, endPoint y: 569, distance: 69.8
click at [960, 569] on p "Ambrosial Kitchen býður upp á hágæða hádegisverðarhlaðborð (þekkt sem hlaðborð …" at bounding box center [997, 611] width 359 height 87
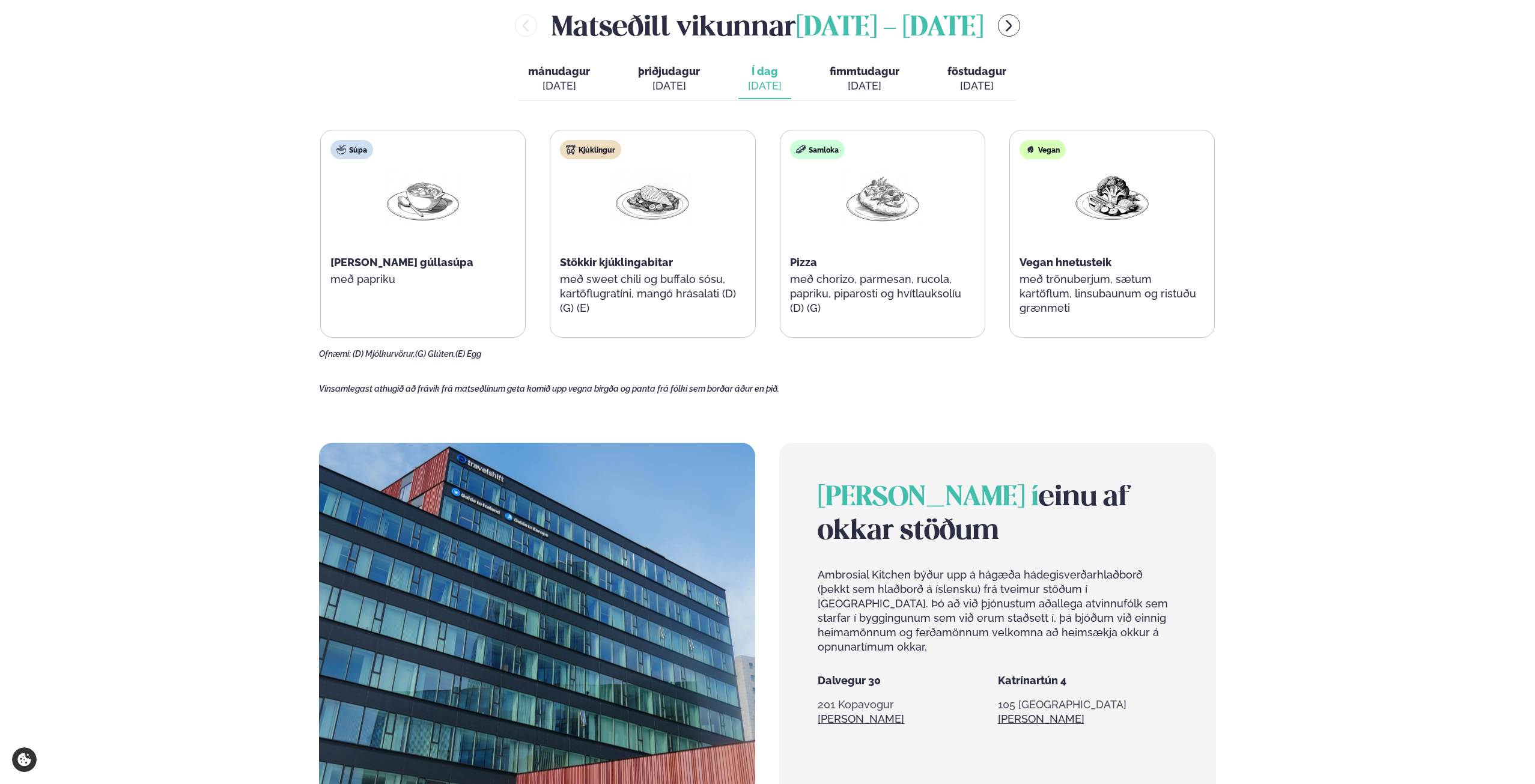
click at [945, 578] on p "Ambrosial Kitchen býður upp á hágæða hádegisverðarhlaðborð (þekkt sem hlaðborð …" at bounding box center [997, 611] width 359 height 87
drag, startPoint x: 921, startPoint y: 590, endPoint x: 1004, endPoint y: 625, distance: 90.1
click at [1004, 625] on p "Ambrosial Kitchen býður upp á hágæða hádegisverðarhlaðborð (þekkt sem hlaðborð …" at bounding box center [997, 611] width 359 height 87
click at [1016, 624] on p "Ambrosial Kitchen býður upp á hágæða hádegisverðarhlaðborð (þekkt sem hlaðborð …" at bounding box center [997, 611] width 359 height 87
drag, startPoint x: 981, startPoint y: 612, endPoint x: 916, endPoint y: 591, distance: 68.3
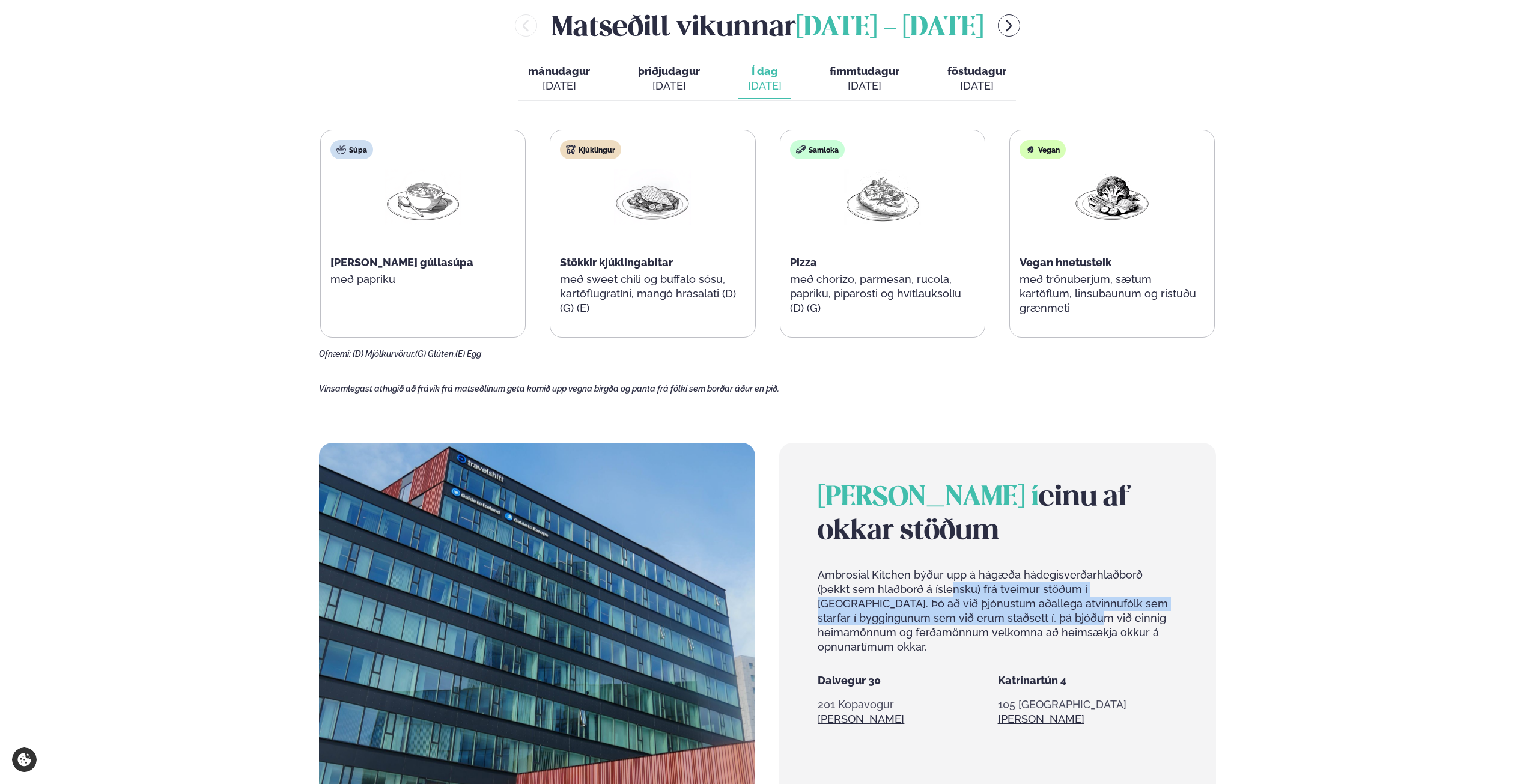
click at [916, 591] on p "Ambrosial Kitchen býður upp á hágæða hádegisverðarhlaðborð (þekkt sem hlaðborð …" at bounding box center [997, 611] width 359 height 87
click at [896, 587] on p "Ambrosial Kitchen býður upp á hágæða hádegisverðarhlaðborð (þekkt sem hlaðborð …" at bounding box center [997, 611] width 359 height 87
drag, startPoint x: 964, startPoint y: 607, endPoint x: 1094, endPoint y: 633, distance: 132.6
click at [1094, 633] on p "Ambrosial Kitchen býður upp á hágæða hádegisverðarhlaðborð (þekkt sem hlaðborð …" at bounding box center [997, 611] width 359 height 87
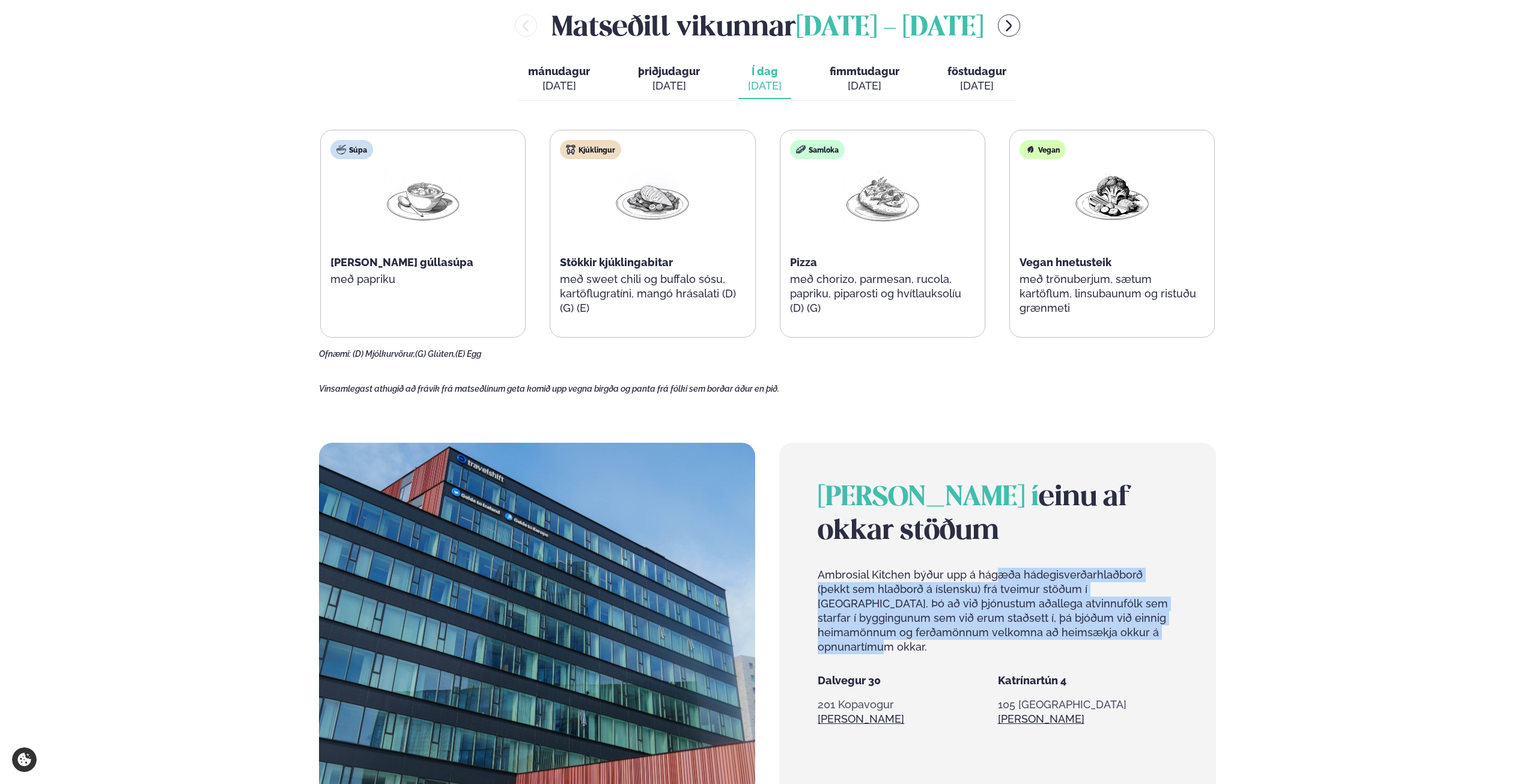
drag, startPoint x: 1092, startPoint y: 629, endPoint x: 999, endPoint y: 578, distance: 106.1
click at [999, 578] on p "Ambrosial Kitchen býður upp á hágæða hádegisverðarhlaðborð (þekkt sem hlaðborð …" at bounding box center [997, 611] width 359 height 87
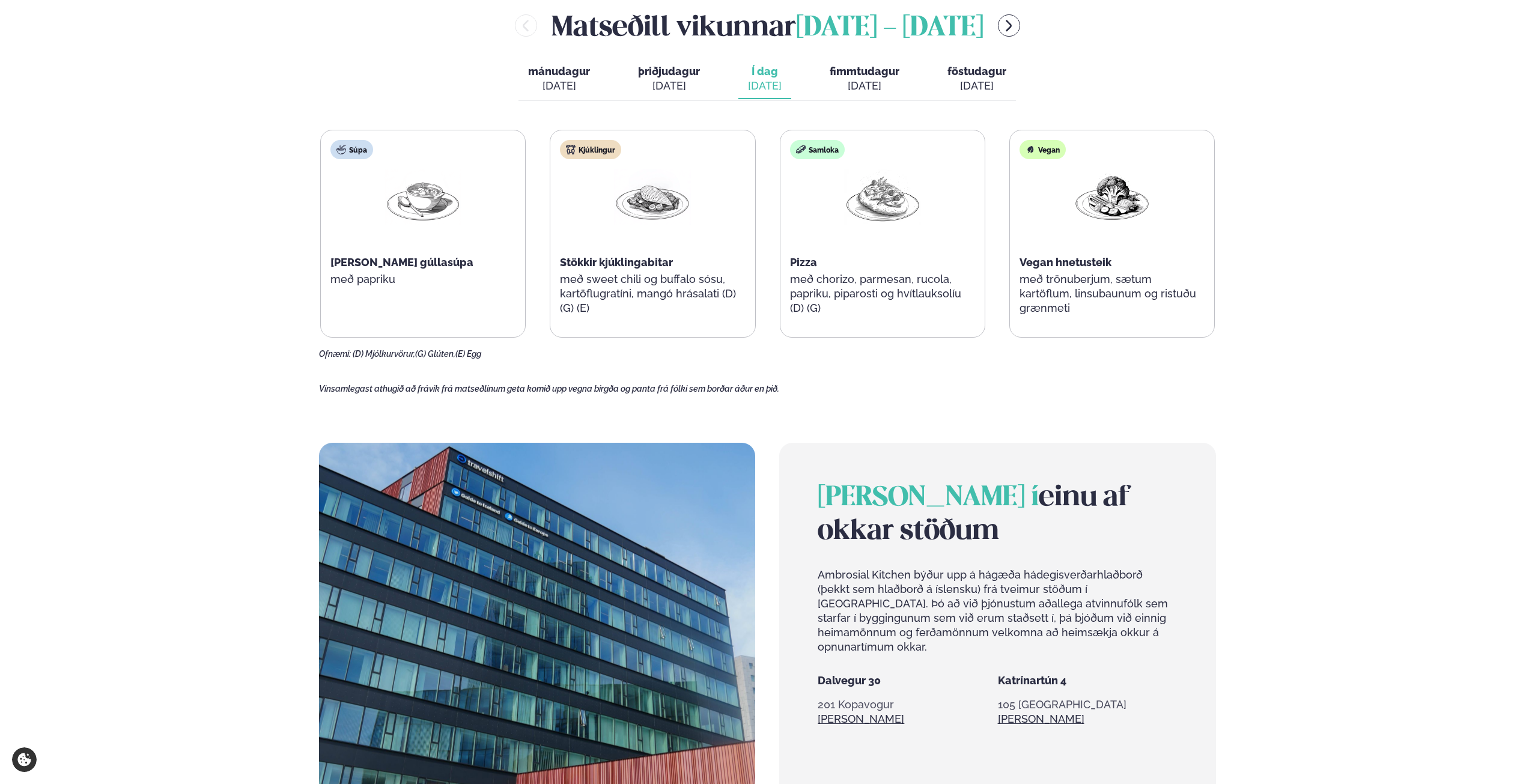
click at [991, 576] on p "Ambrosial Kitchen býður upp á hágæða hádegisverðarhlaðborð (þekkt sem hlaðborð …" at bounding box center [997, 611] width 359 height 87
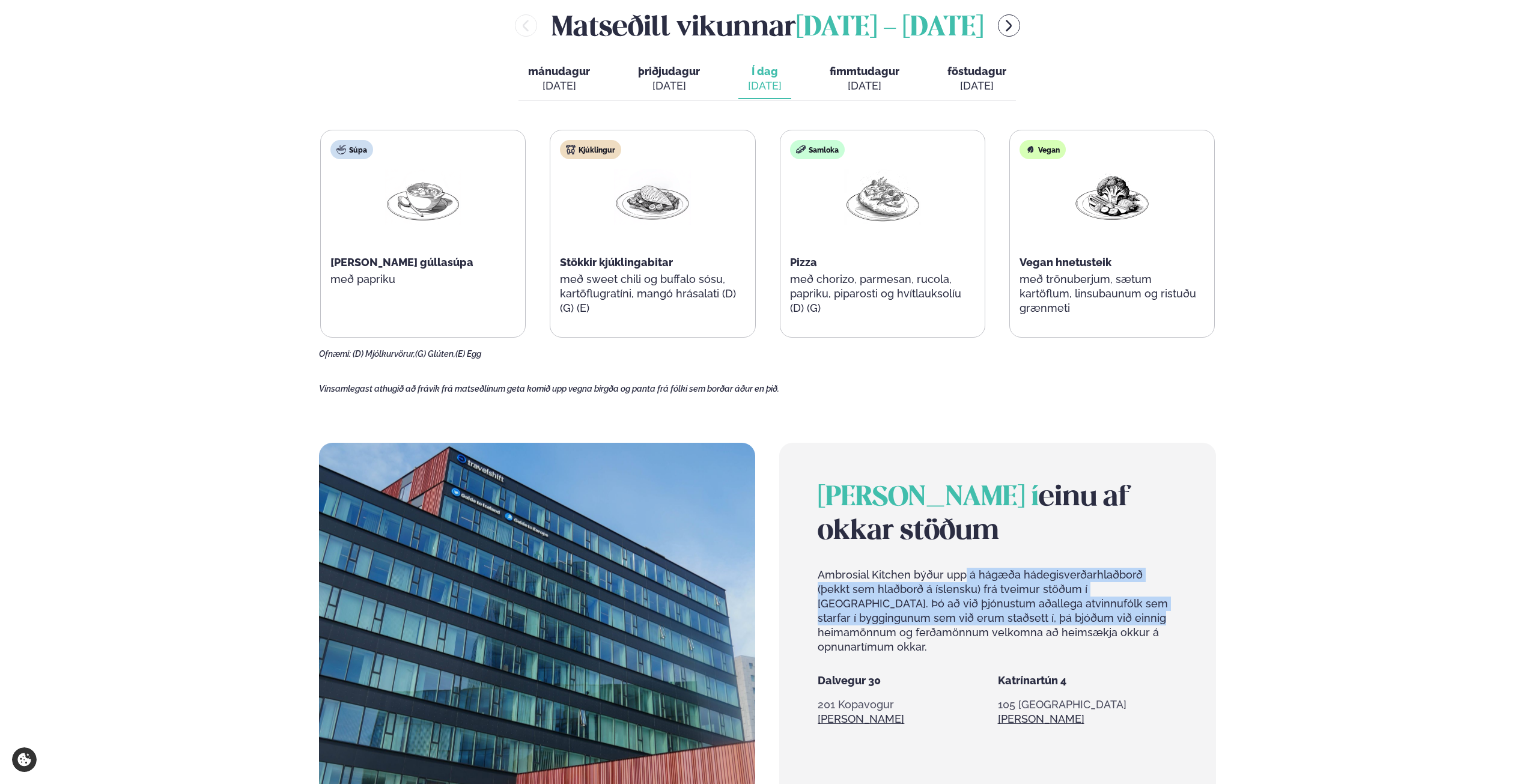
drag, startPoint x: 964, startPoint y: 574, endPoint x: 1056, endPoint y: 616, distance: 101.1
click at [1056, 616] on p "Ambrosial Kitchen býður upp á hágæða hádegisverðarhlaðborð (þekkt sem hlaðborð …" at bounding box center [997, 611] width 359 height 87
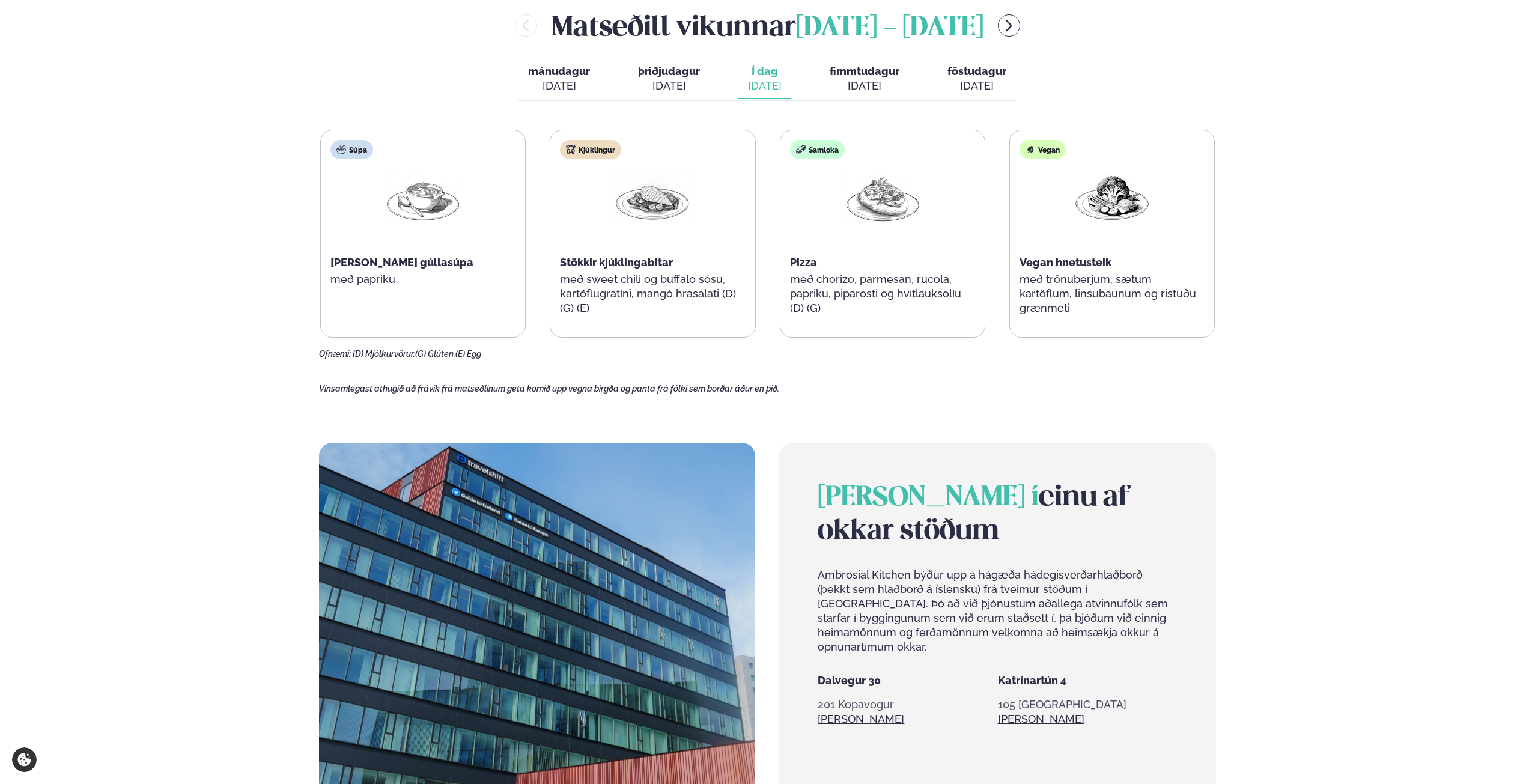
click at [1096, 640] on div "[PERSON_NAME] í einu af okkar stöðum Ambrosial Kitchen býður upp á hágæða hádeg…" at bounding box center [997, 577] width 359 height 192
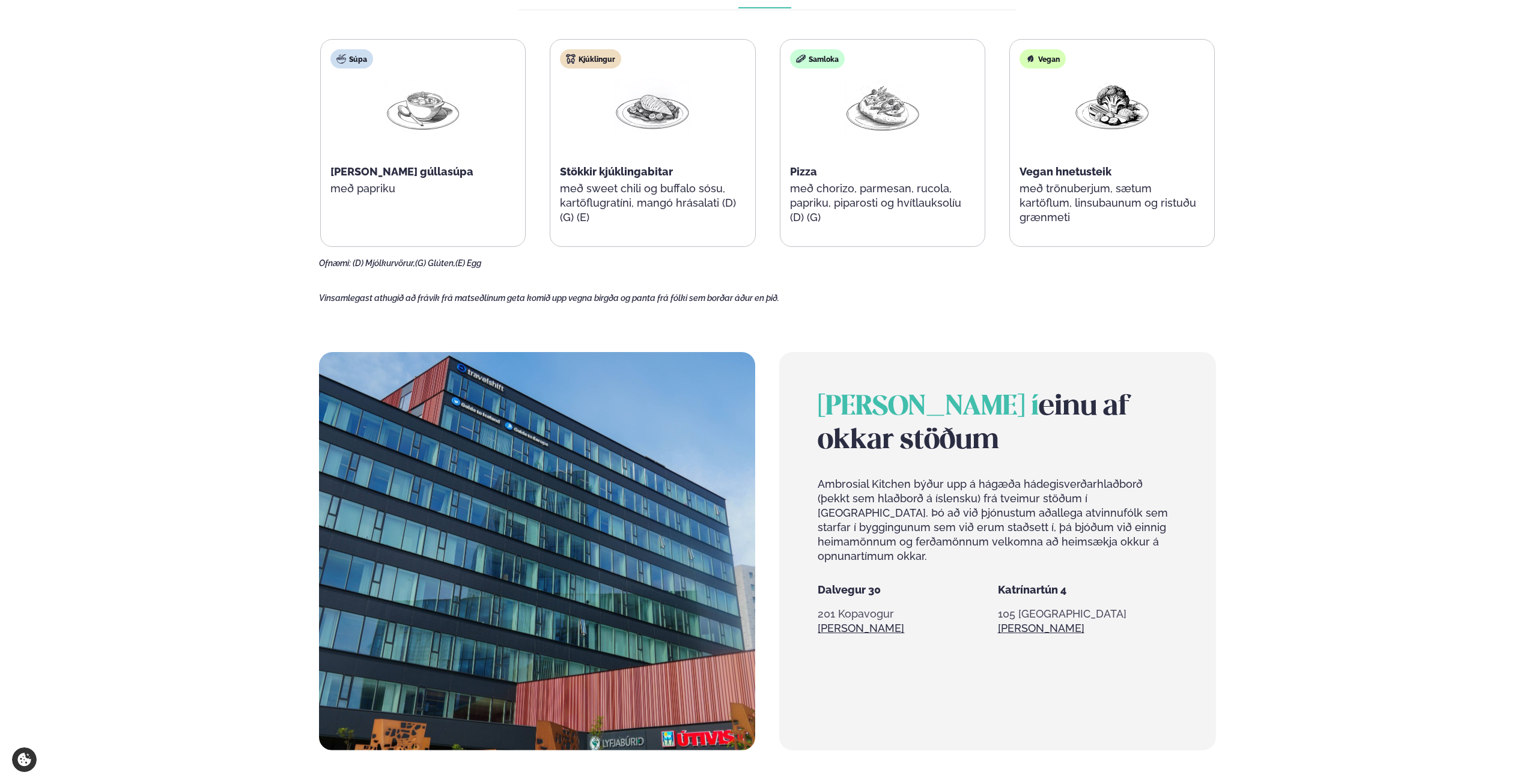
scroll to position [841, 0]
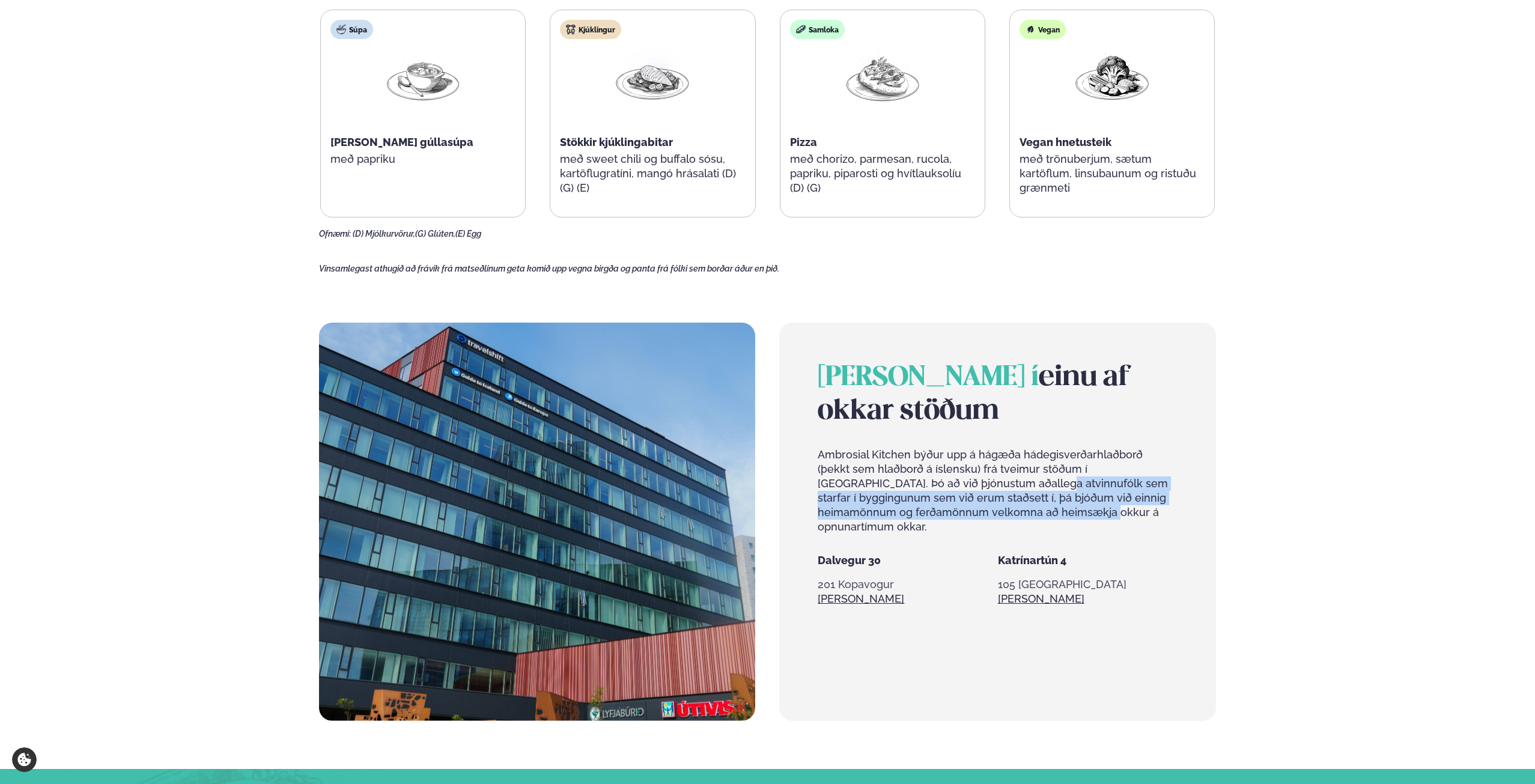
drag, startPoint x: 986, startPoint y: 508, endPoint x: 955, endPoint y: 485, distance: 38.6
click at [955, 485] on p "Ambrosial Kitchen býður upp á hágæða hádegisverðarhlaðborð (þekkt sem hlaðborð …" at bounding box center [997, 491] width 359 height 87
click at [940, 481] on p "Ambrosial Kitchen býður upp á hágæða hádegisverðarhlaðborð (þekkt sem hlaðborð …" at bounding box center [997, 491] width 359 height 87
